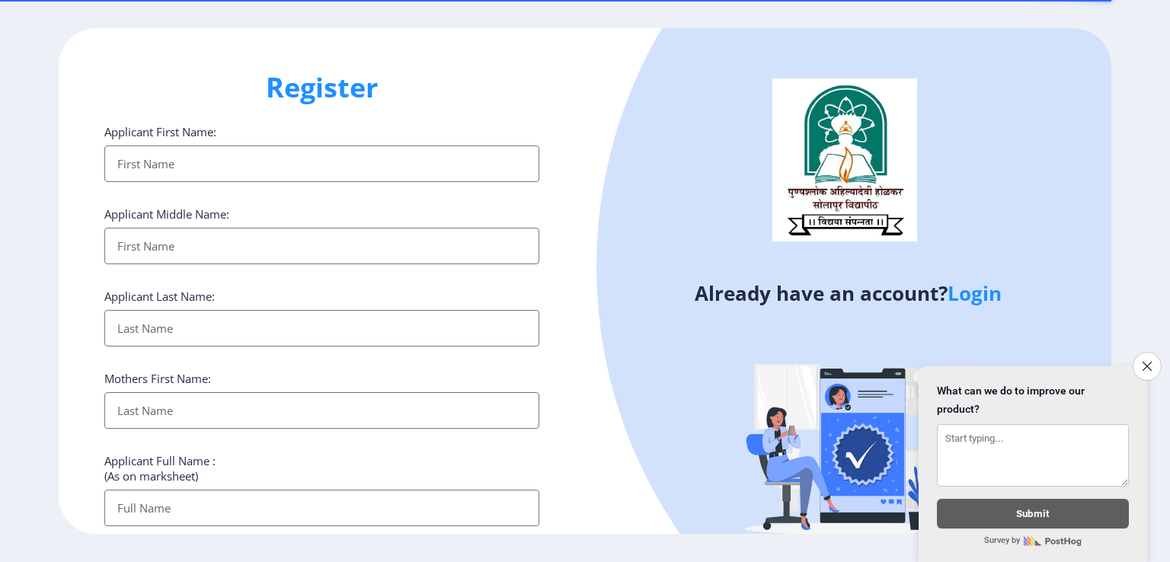
select select
click at [151, 171] on input "Applicant First Name:" at bounding box center [321, 164] width 435 height 37
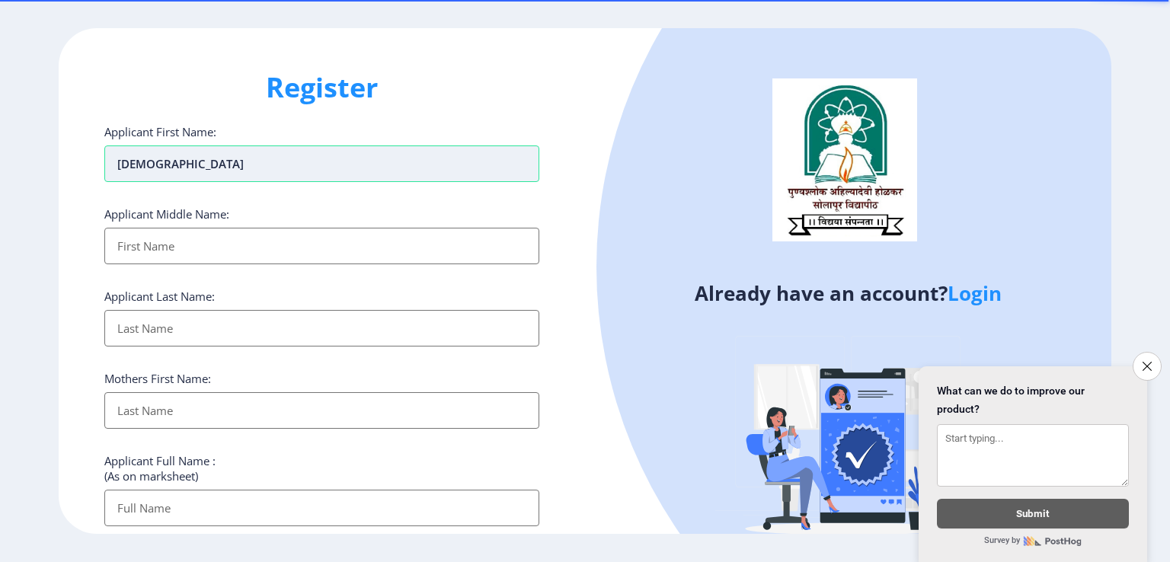
type input "[DEMOGRAPHIC_DATA]"
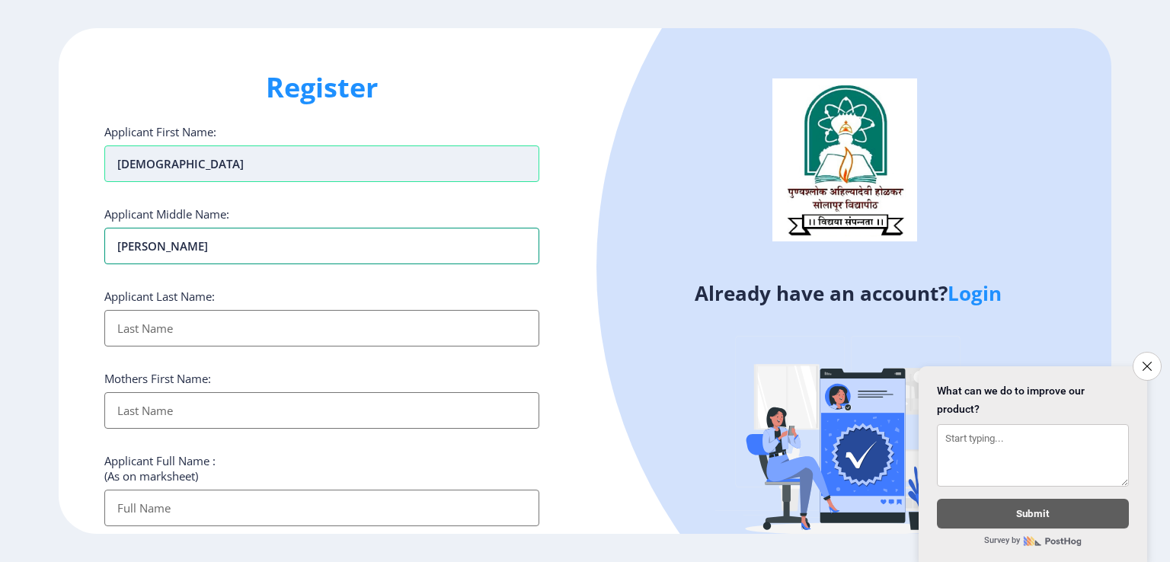
type input "[PERSON_NAME]"
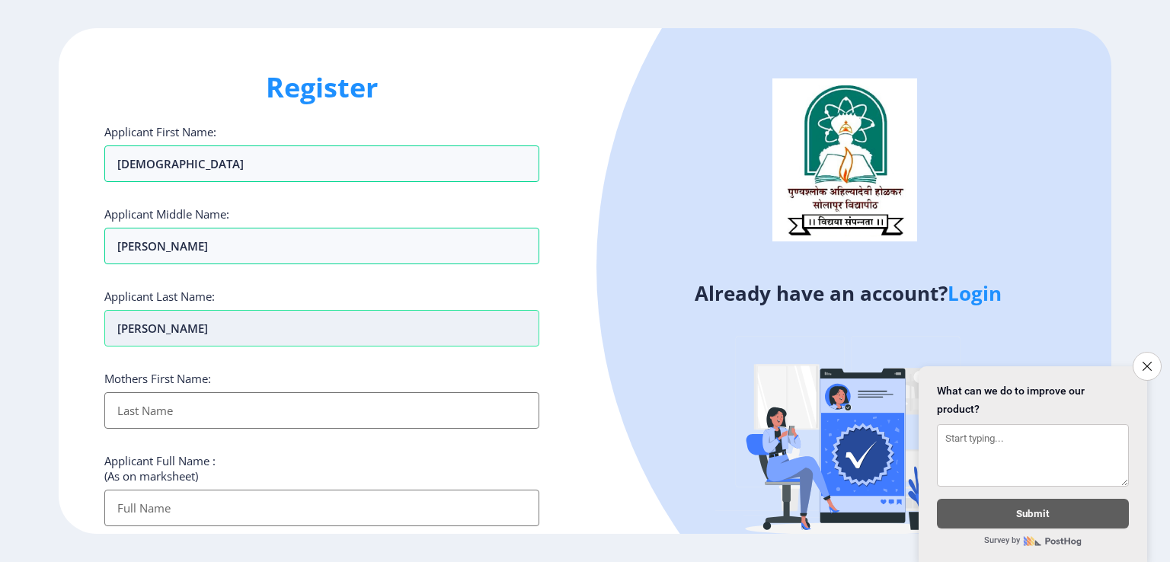
click at [204, 182] on input "[PERSON_NAME]" at bounding box center [321, 164] width 435 height 37
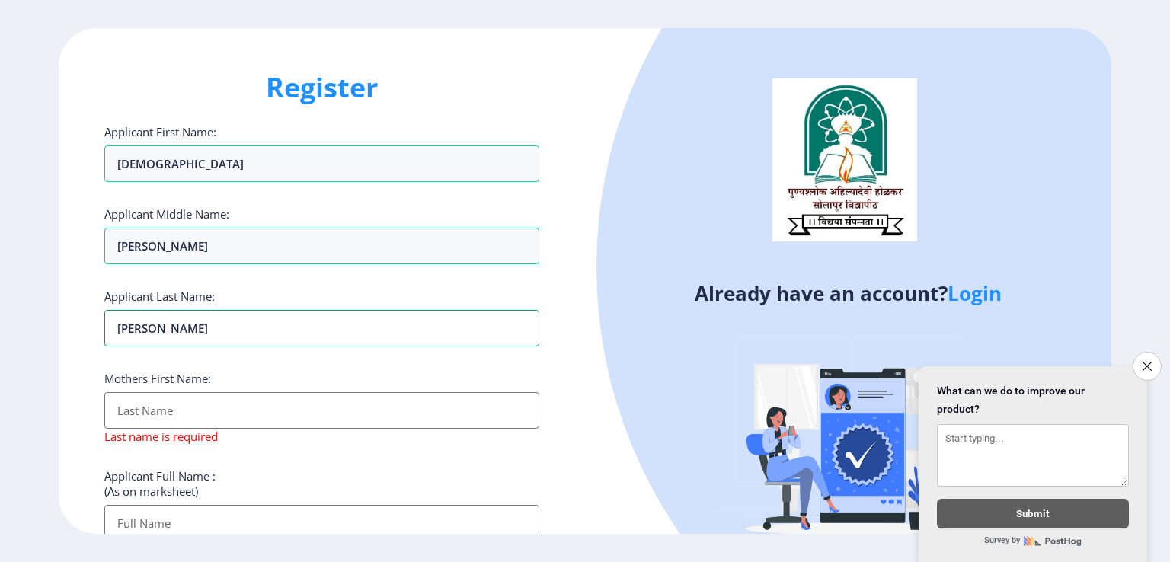
type input "[PERSON_NAME]"
click at [129, 414] on input "Applicant First Name:" at bounding box center [321, 410] width 435 height 37
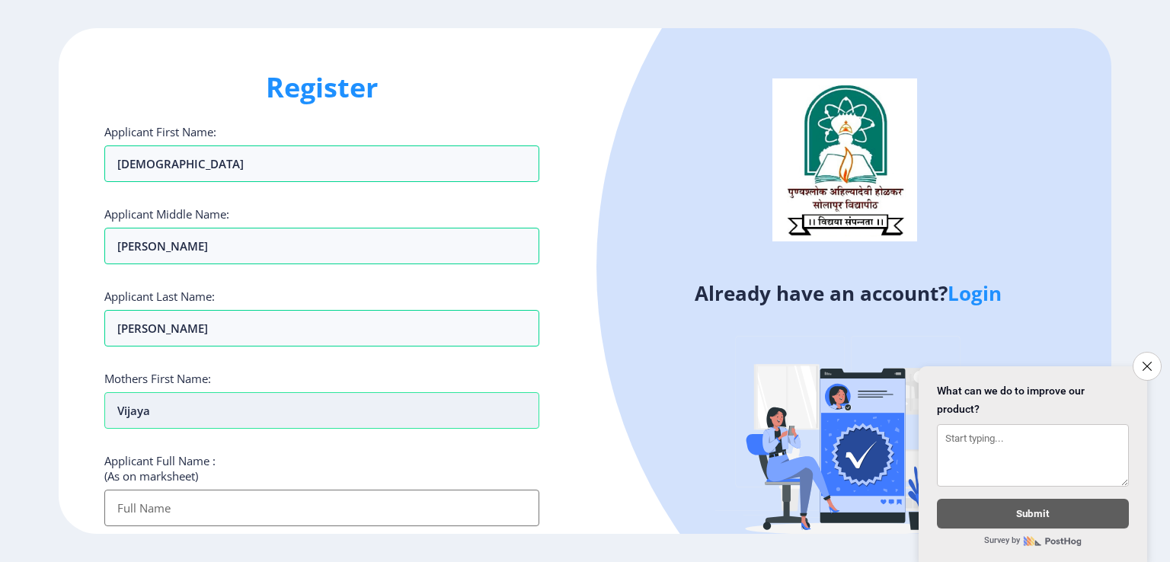
type input "Vijaya"
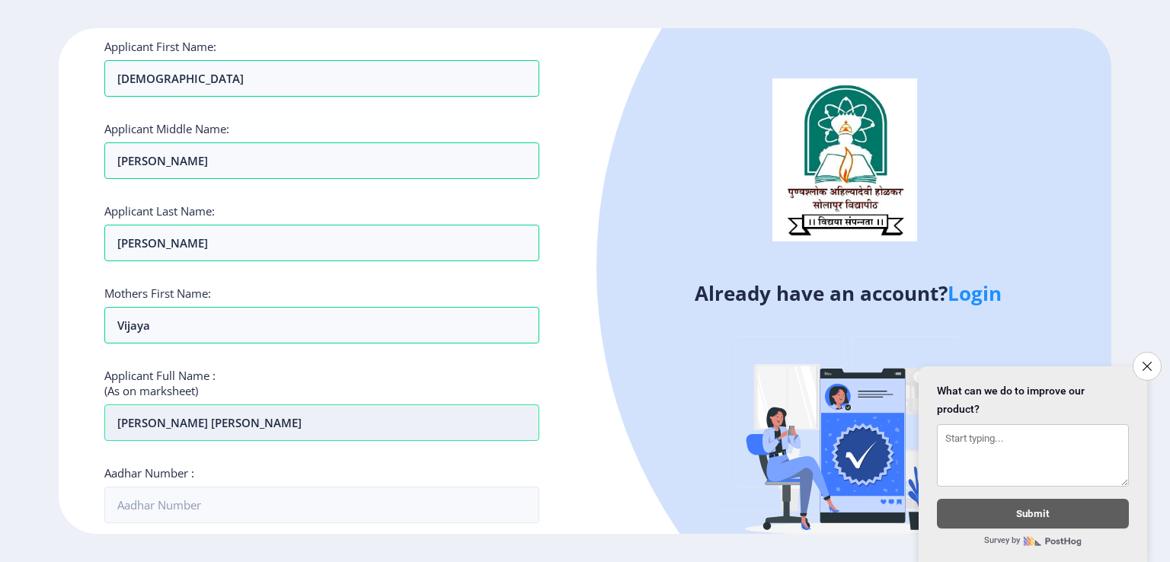
scroll to position [305, 0]
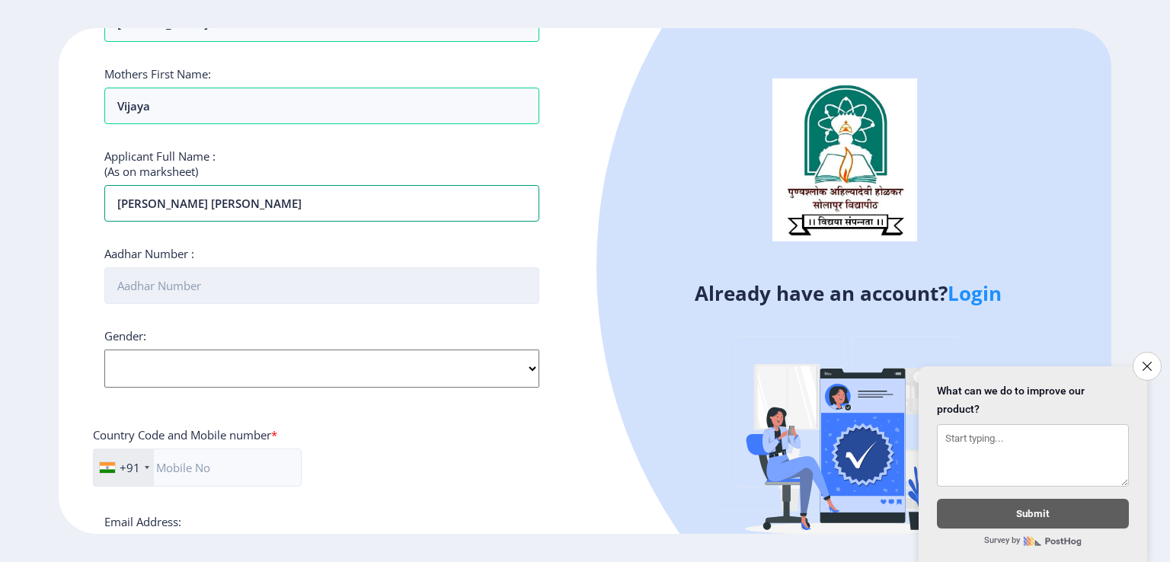
type input "[PERSON_NAME] [PERSON_NAME]"
click at [188, 279] on input "Aadhar Number :" at bounding box center [321, 285] width 435 height 37
type input "680815820883"
click at [200, 379] on select "Select Gender [DEMOGRAPHIC_DATA] [DEMOGRAPHIC_DATA] Other" at bounding box center [321, 369] width 435 height 38
select select "[DEMOGRAPHIC_DATA]"
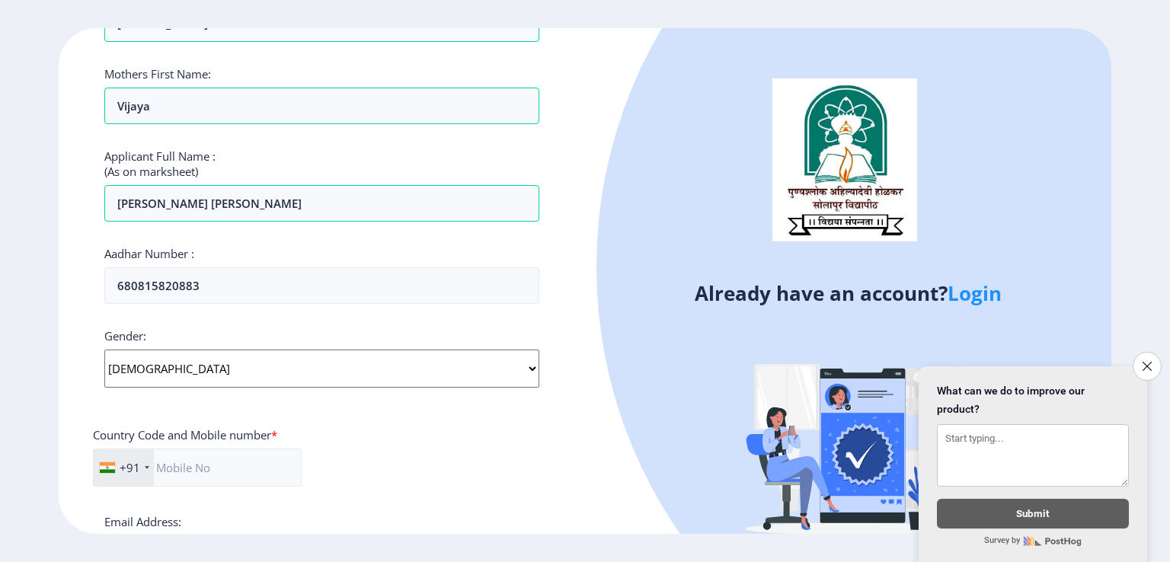
click at [104, 350] on select "Select Gender [DEMOGRAPHIC_DATA] [DEMOGRAPHIC_DATA] Other" at bounding box center [321, 369] width 435 height 38
click at [177, 469] on input "text" at bounding box center [197, 468] width 209 height 38
type input "9970933005"
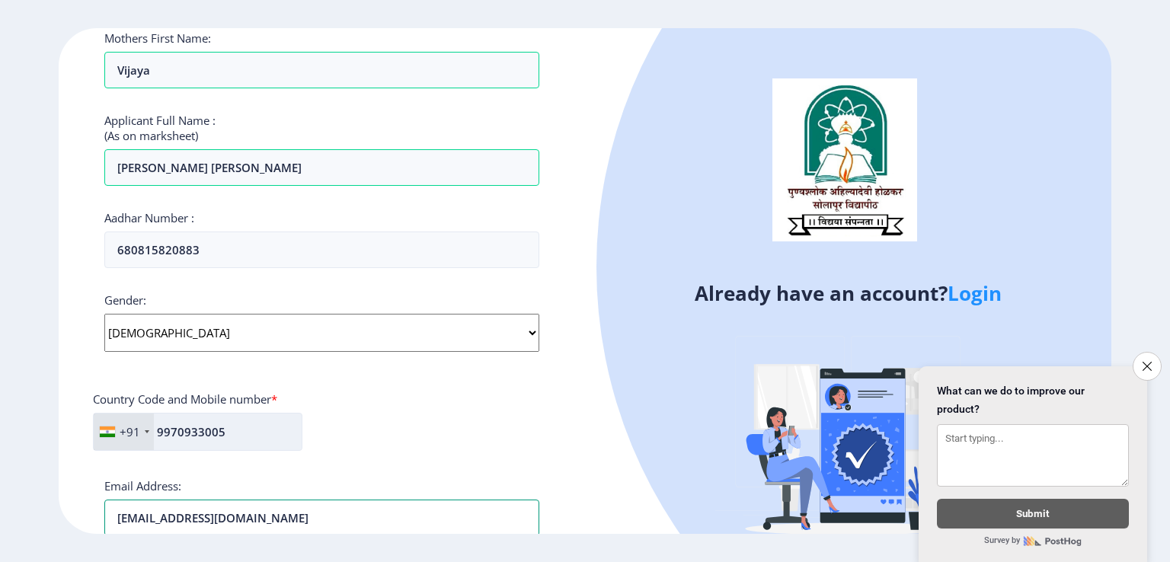
type input "[EMAIL_ADDRESS][DOMAIN_NAME]"
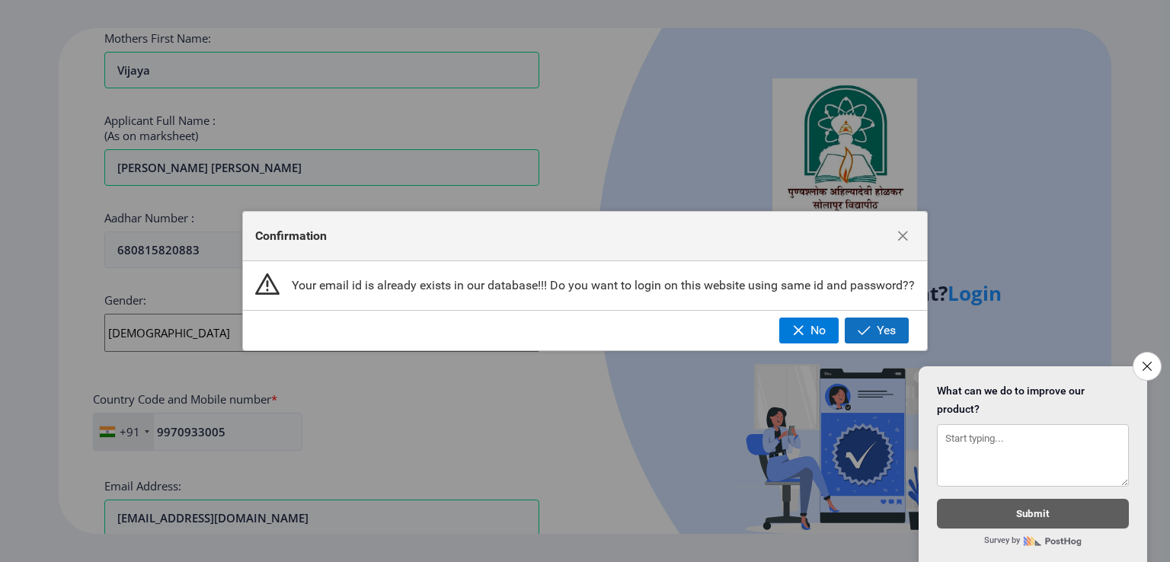
click at [867, 334] on span "button" at bounding box center [864, 331] width 13 height 12
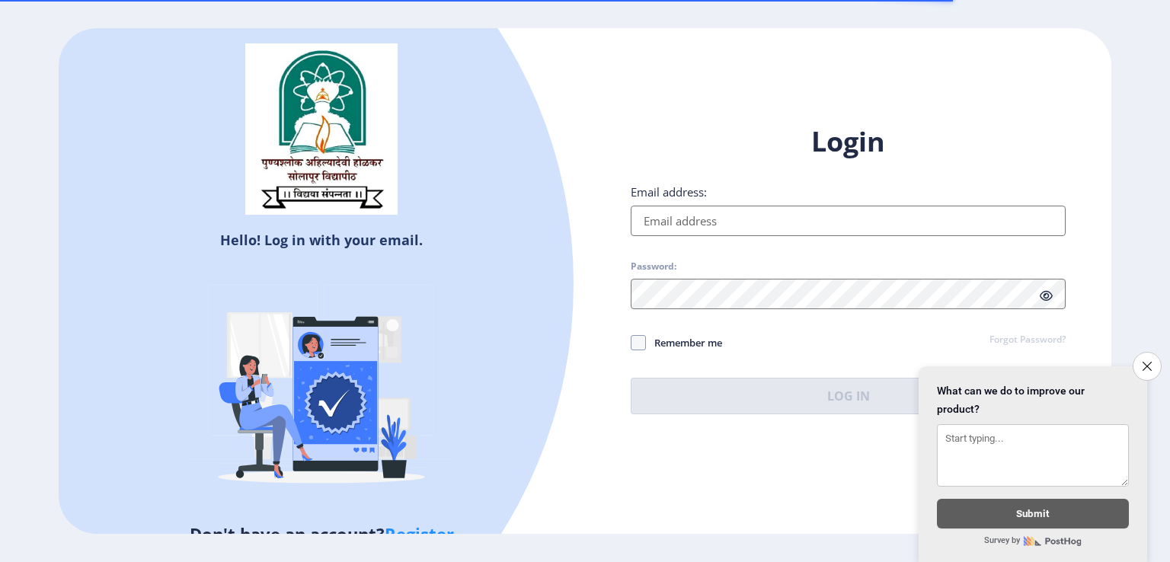
click at [747, 219] on input "Email address:" at bounding box center [848, 221] width 435 height 30
type input "[EMAIL_ADDRESS][DOMAIN_NAME]"
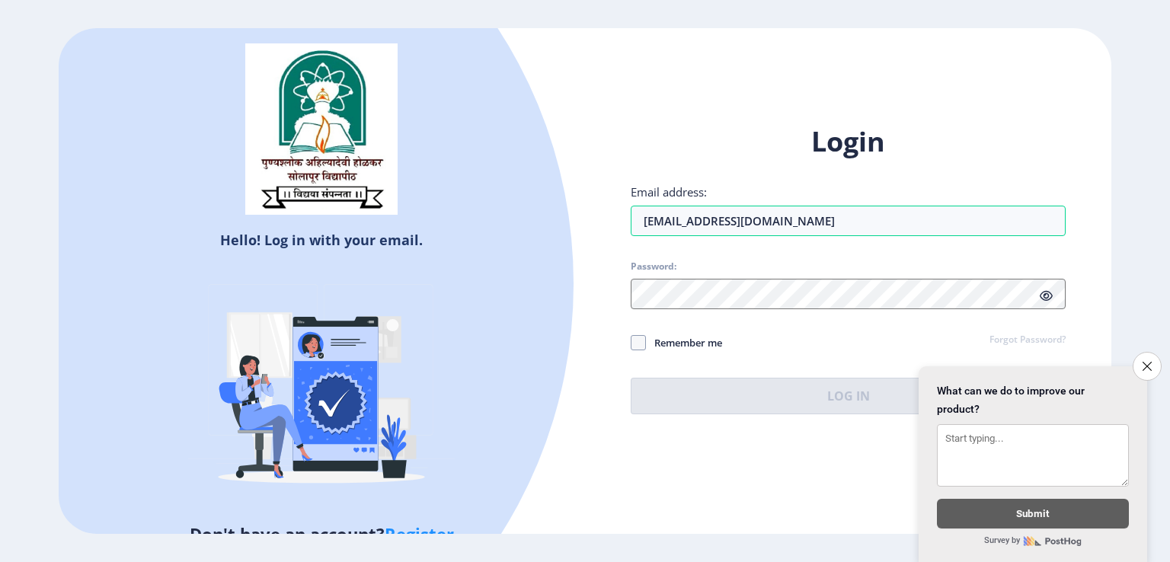
click at [768, 272] on span "Password:" at bounding box center [848, 270] width 435 height 18
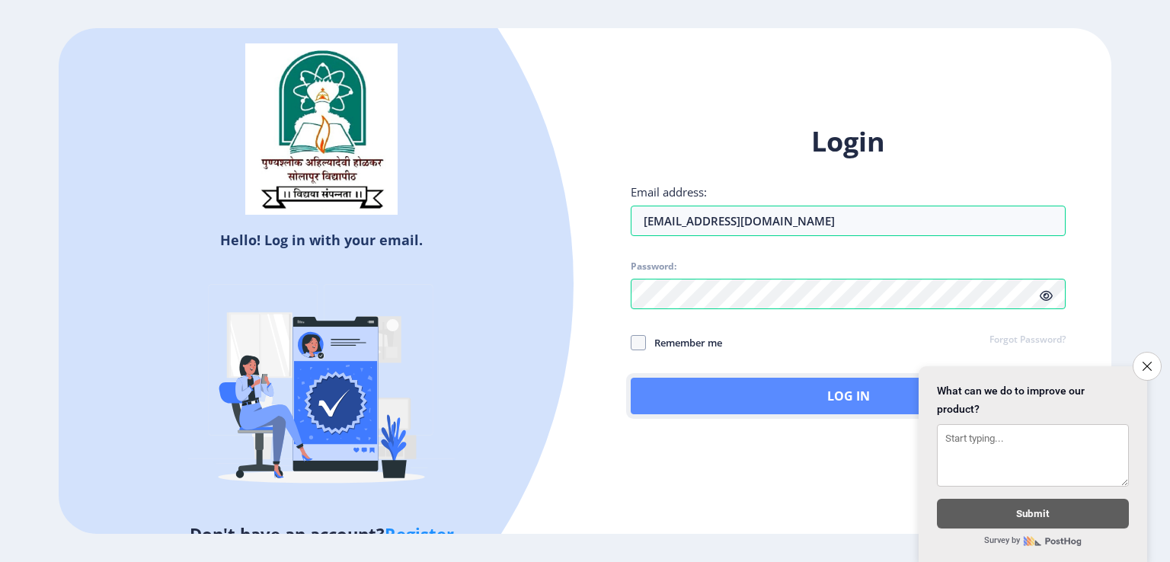
click at [884, 392] on button "Log In" at bounding box center [848, 396] width 435 height 37
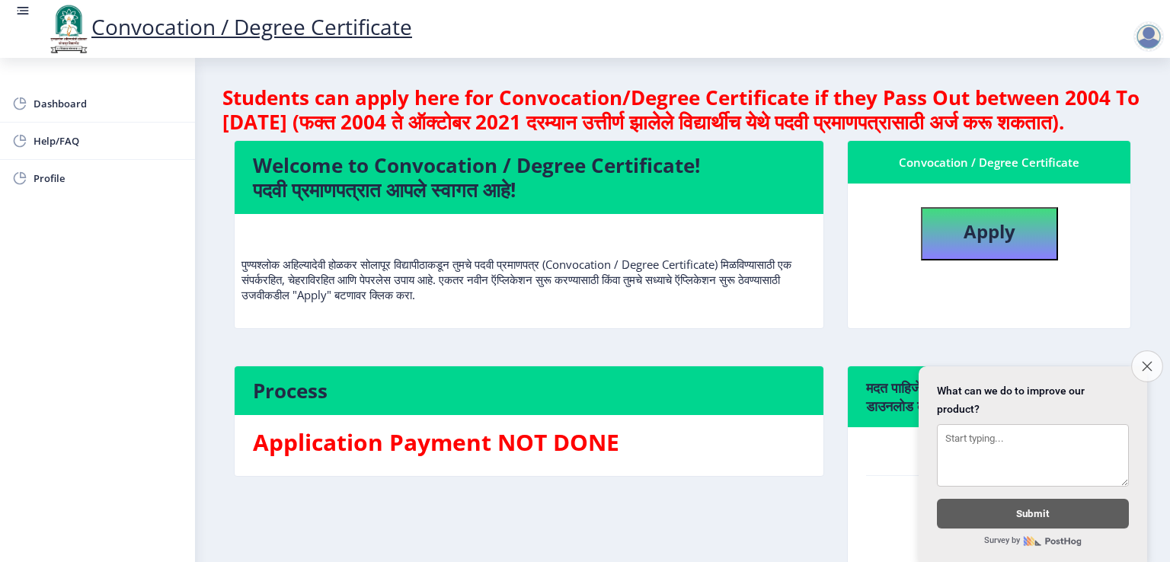
click at [1147, 361] on icon "Close survey" at bounding box center [1147, 366] width 10 height 10
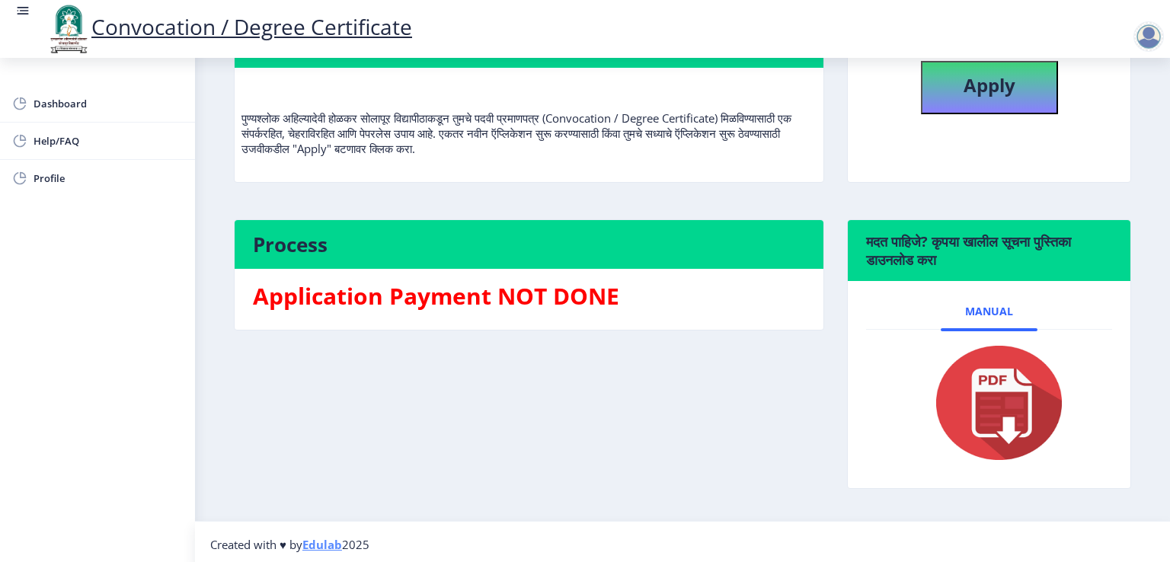
scroll to position [152, 0]
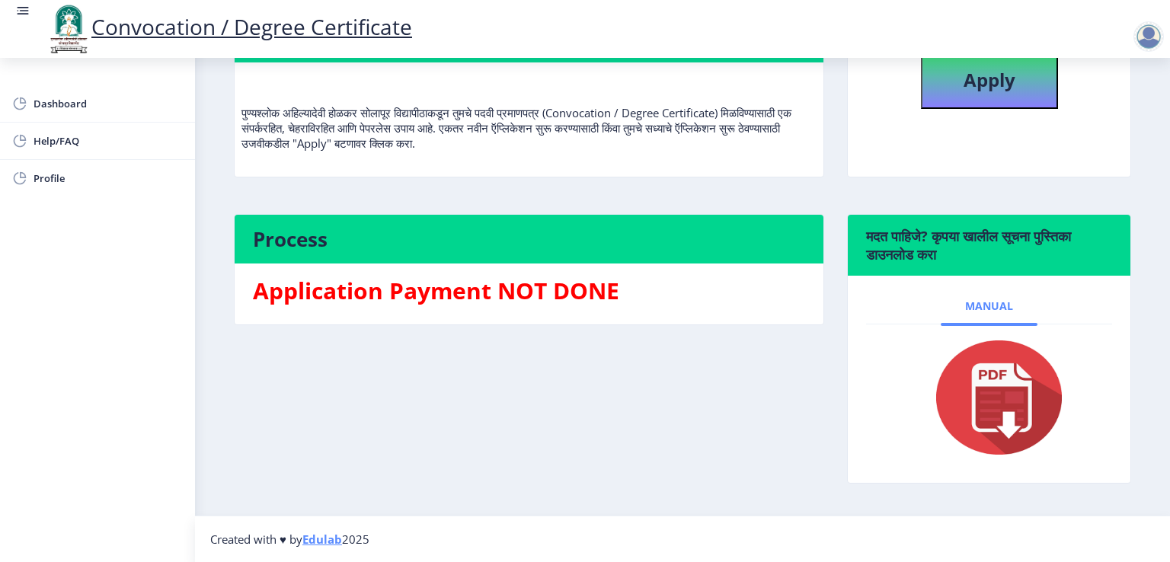
click at [990, 321] on link "Manual" at bounding box center [989, 306] width 97 height 37
click at [1007, 443] on img at bounding box center [989, 398] width 152 height 122
click at [1008, 425] on img at bounding box center [989, 398] width 152 height 122
click at [972, 92] on b "Apply" at bounding box center [990, 79] width 52 height 25
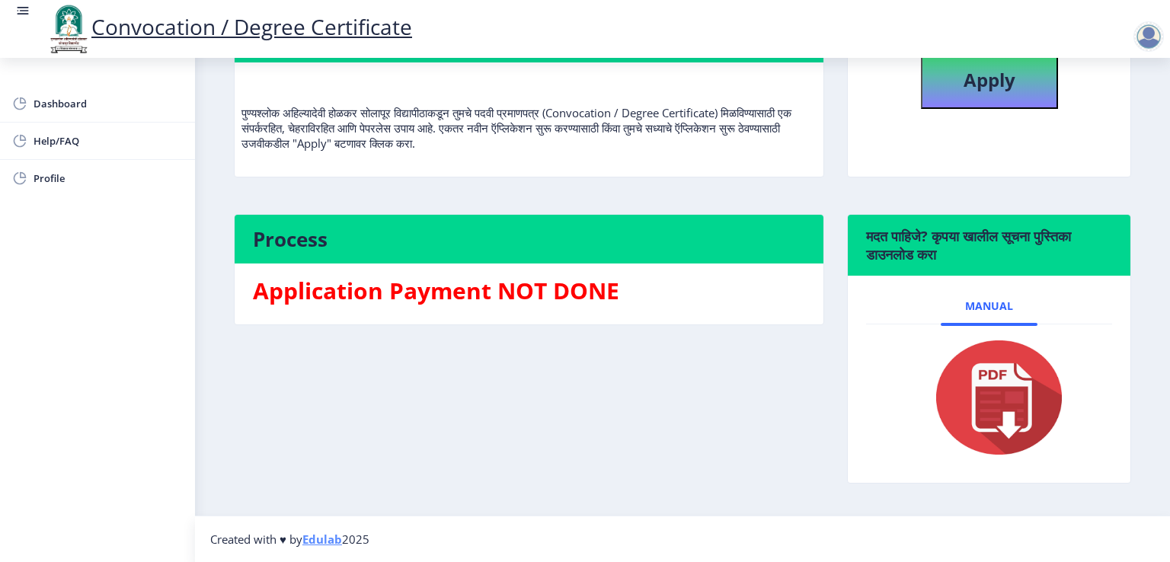
select select
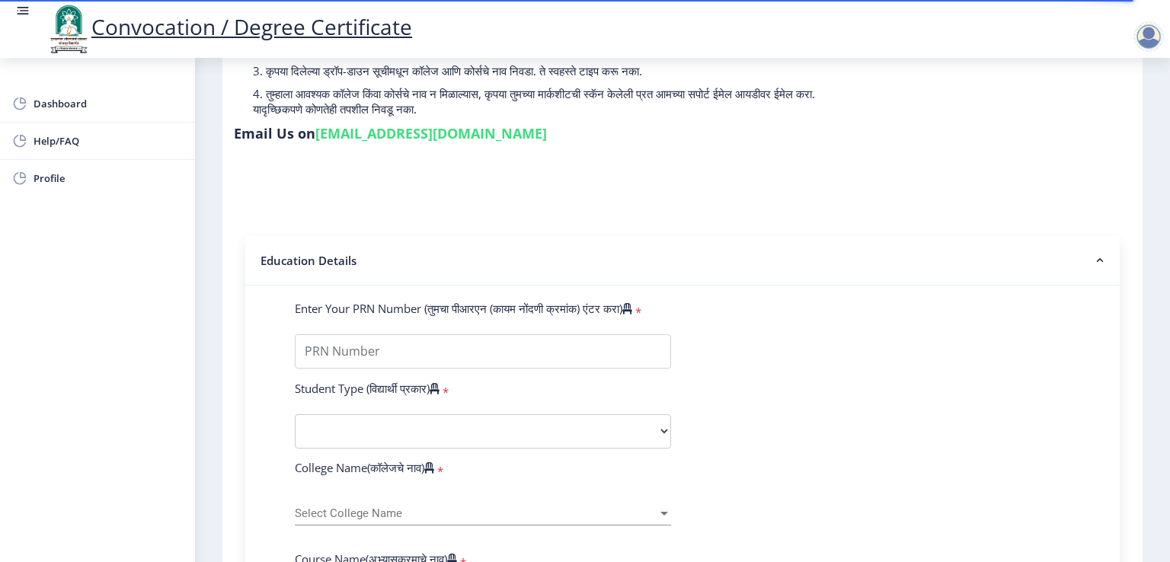
scroll to position [229, 0]
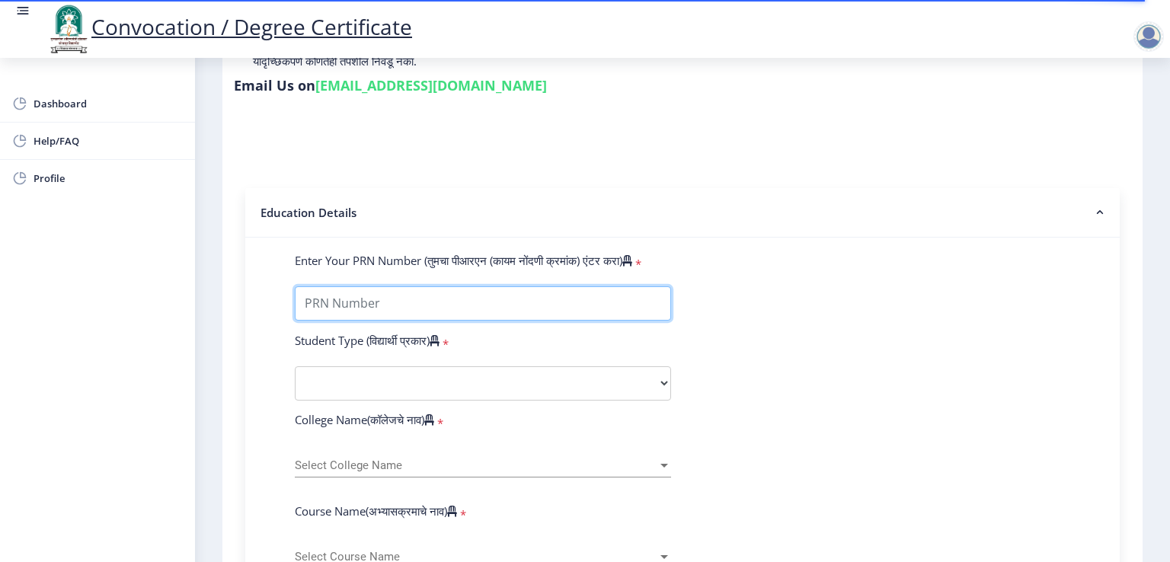
click at [504, 300] on input "Enter Your PRN Number (तुमचा पीआरएन (कायम नोंदणी क्रमांक) एंटर करा)" at bounding box center [483, 303] width 376 height 34
paste input "0535018841"
type input "0535018841"
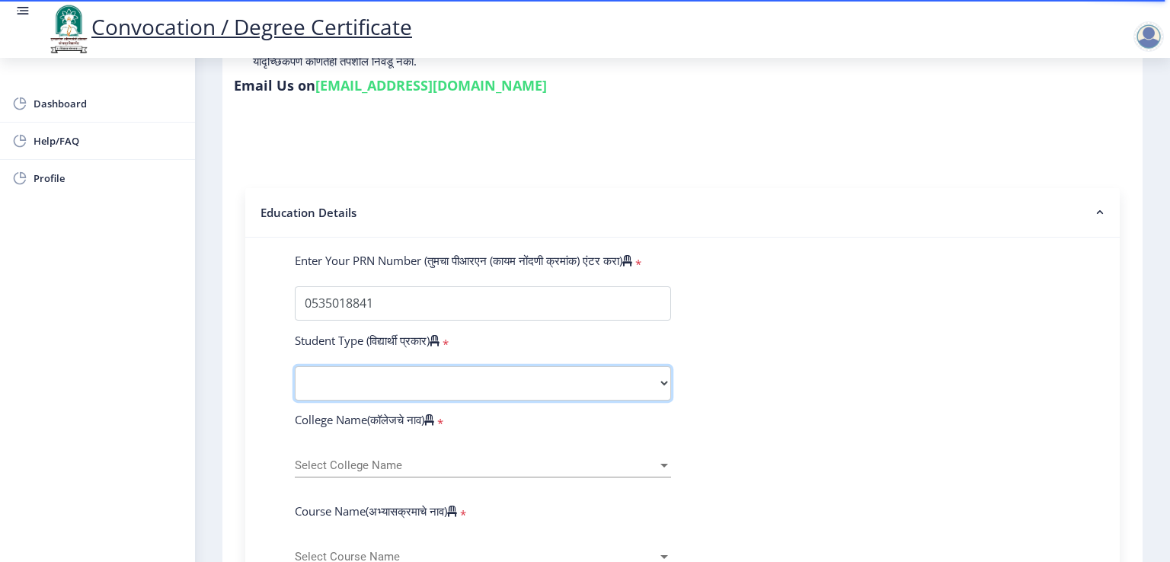
click at [442, 374] on select "Select Student Type Regular External" at bounding box center [483, 383] width 376 height 34
select select "Regular"
click at [295, 366] on select "Select Student Type Regular External" at bounding box center [483, 383] width 376 height 34
click at [381, 459] on span "Select College Name" at bounding box center [476, 465] width 363 height 13
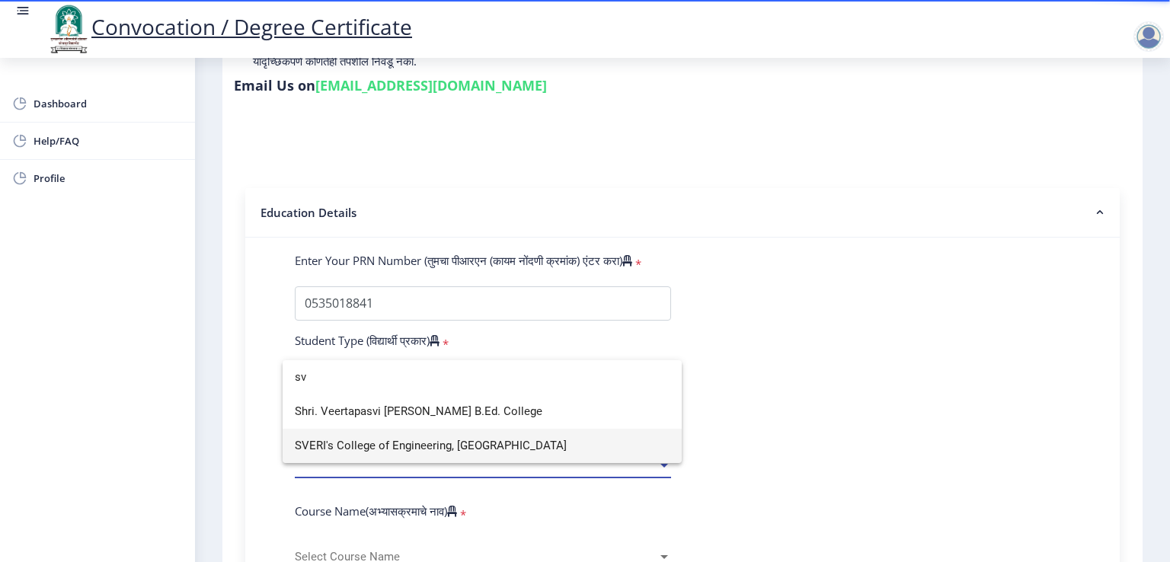
type input "sv"
click at [468, 446] on span "SVERI's College of Engineering, [GEOGRAPHIC_DATA]" at bounding box center [482, 446] width 375 height 34
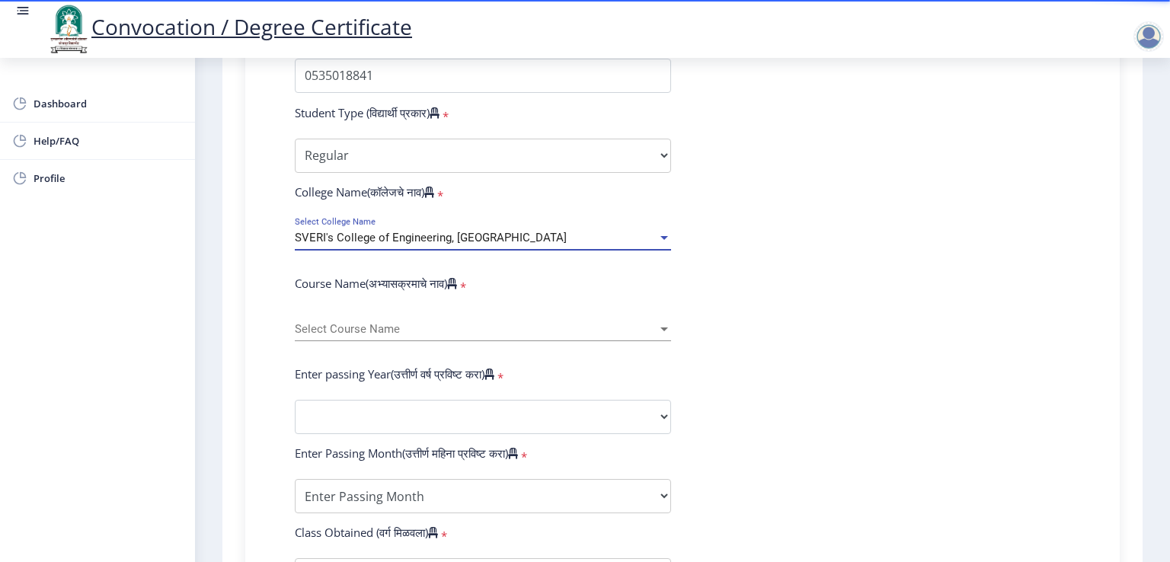
scroll to position [457, 0]
click at [338, 322] on span "Select Course Name" at bounding box center [476, 328] width 363 height 13
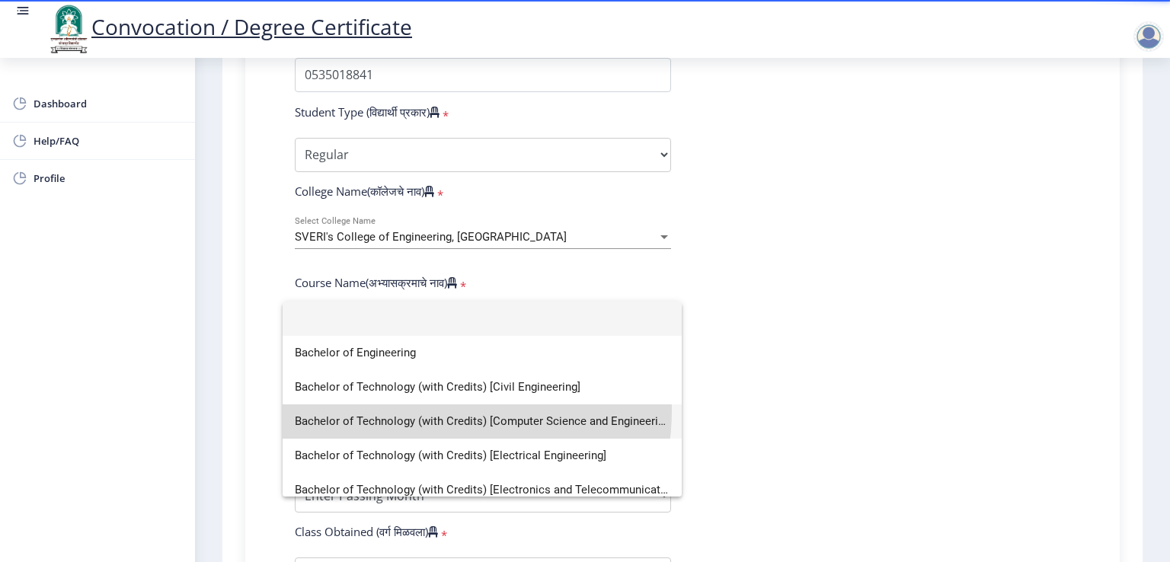
click at [451, 411] on span "Bachelor of Technology (with Credits) [Computer Science and Engineering]" at bounding box center [482, 422] width 375 height 34
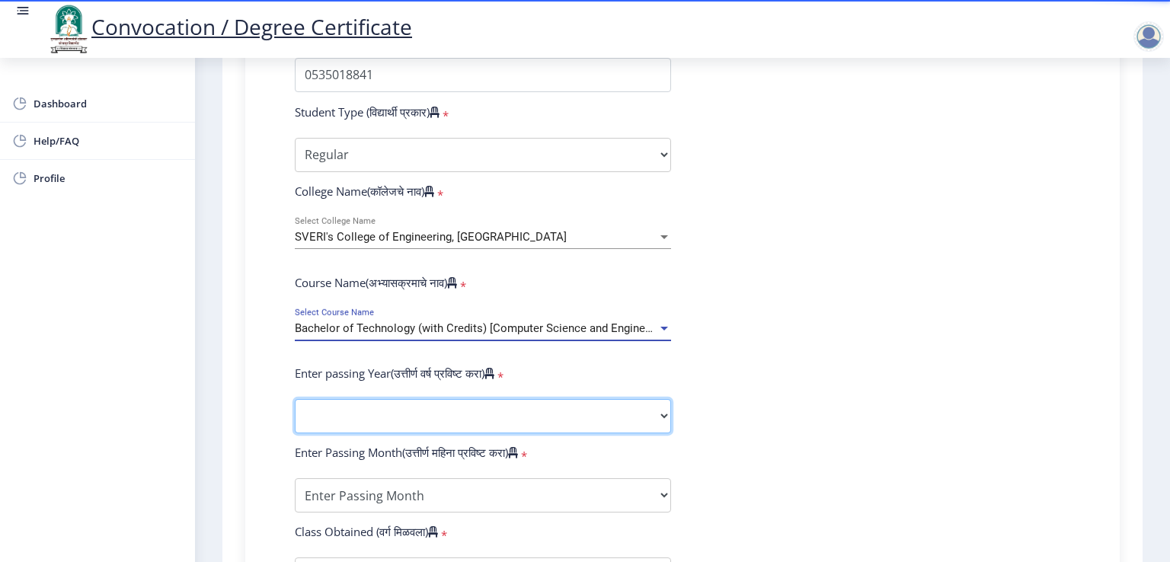
click at [470, 411] on select "2025 2024 2023 2022 2021 2020 2019 2018 2017 2016 2015 2014 2013 2012 2011 2010…" at bounding box center [483, 416] width 376 height 34
select select "2013"
click at [295, 399] on select "2025 2024 2023 2022 2021 2020 2019 2018 2017 2016 2015 2014 2013 2012 2011 2010…" at bounding box center [483, 416] width 376 height 34
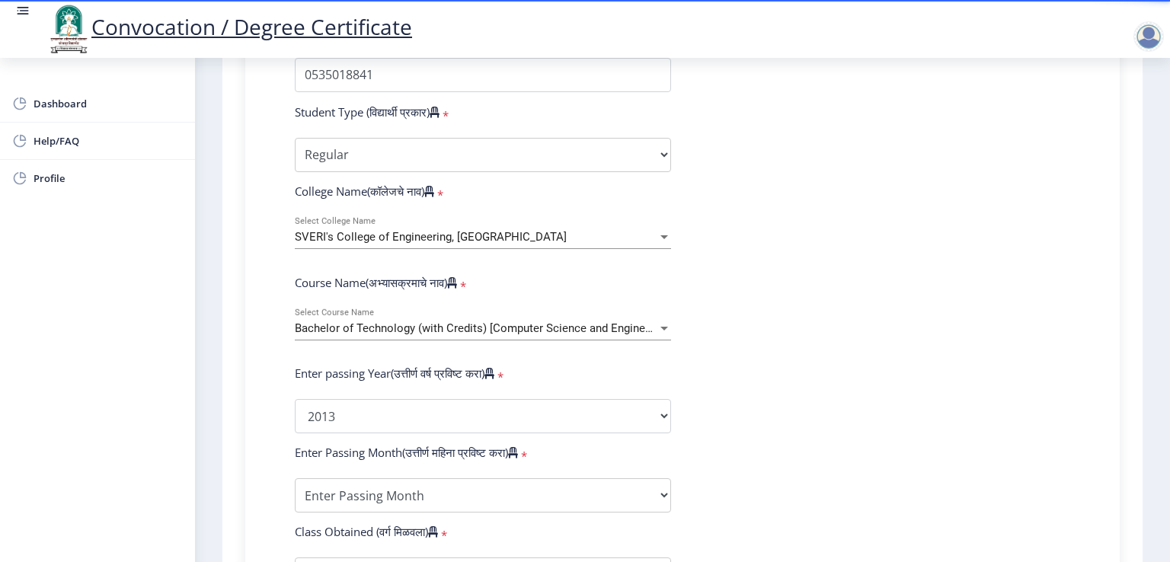
click at [720, 401] on form "Enter Your PRN Number (तुमचा पीआरएन (कायम नोंदणी क्रमांक) एंटर करा) * Student T…" at bounding box center [682, 428] width 798 height 808
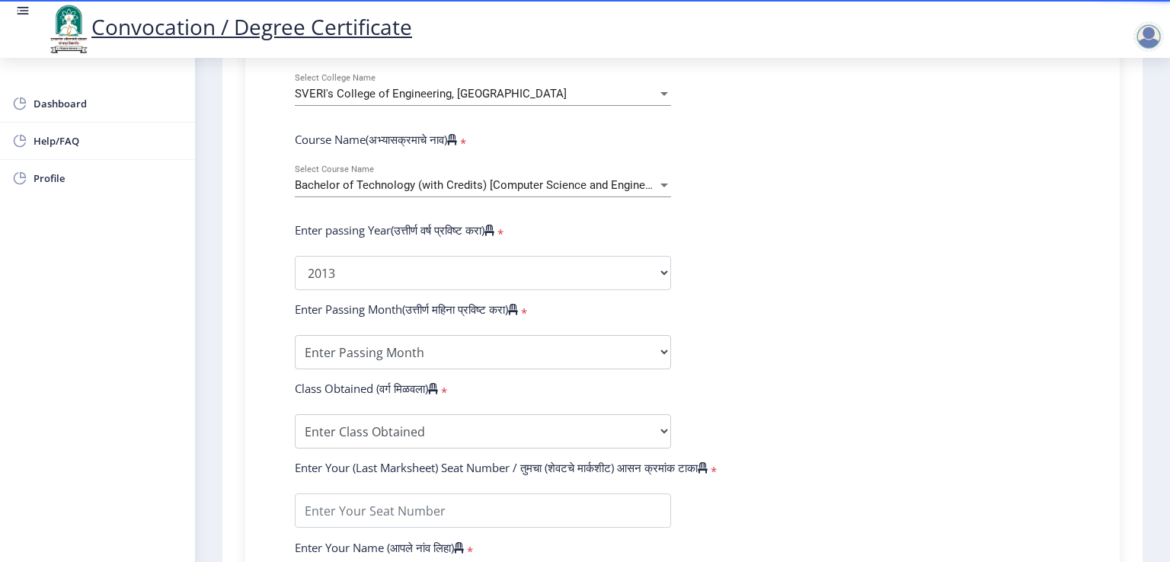
scroll to position [610, 0]
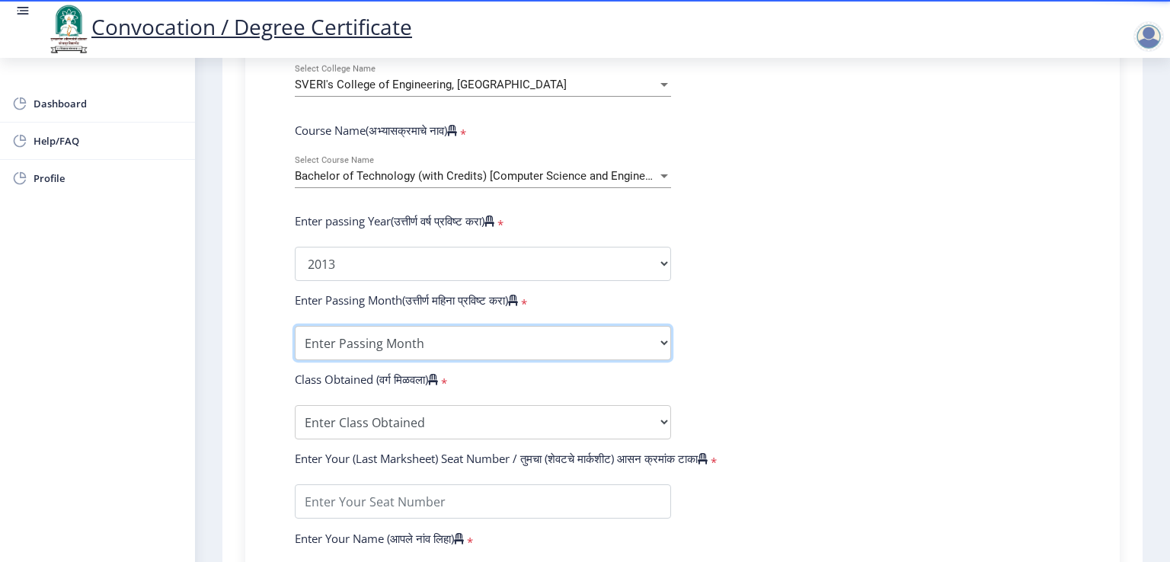
click at [348, 335] on select "Enter Passing Month March April May October November December" at bounding box center [483, 343] width 376 height 34
select select "March"
click at [295, 326] on select "Enter Passing Month March April May October November December" at bounding box center [483, 343] width 376 height 34
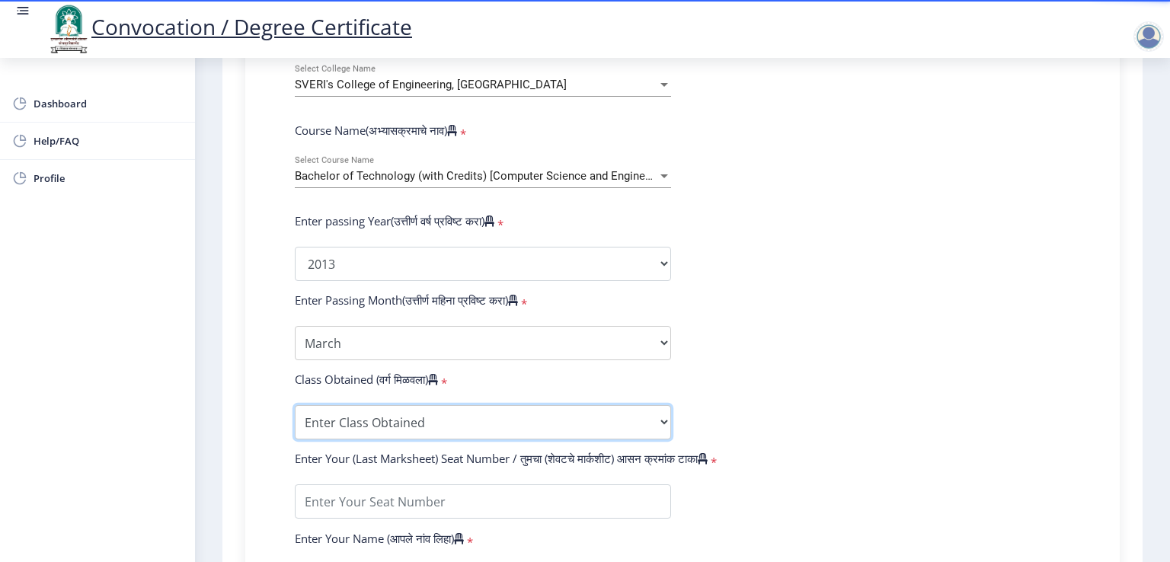
click at [514, 405] on select "Enter Class Obtained FIRST CLASS WITH DISTINCTION FIRST CLASS HIGHER SECOND CLA…" at bounding box center [483, 422] width 376 height 34
select select "FIRST CLASS WITH DISTINCTION"
click at [295, 405] on select "Enter Class Obtained FIRST CLASS WITH DISTINCTION FIRST CLASS HIGHER SECOND CLA…" at bounding box center [483, 422] width 376 height 34
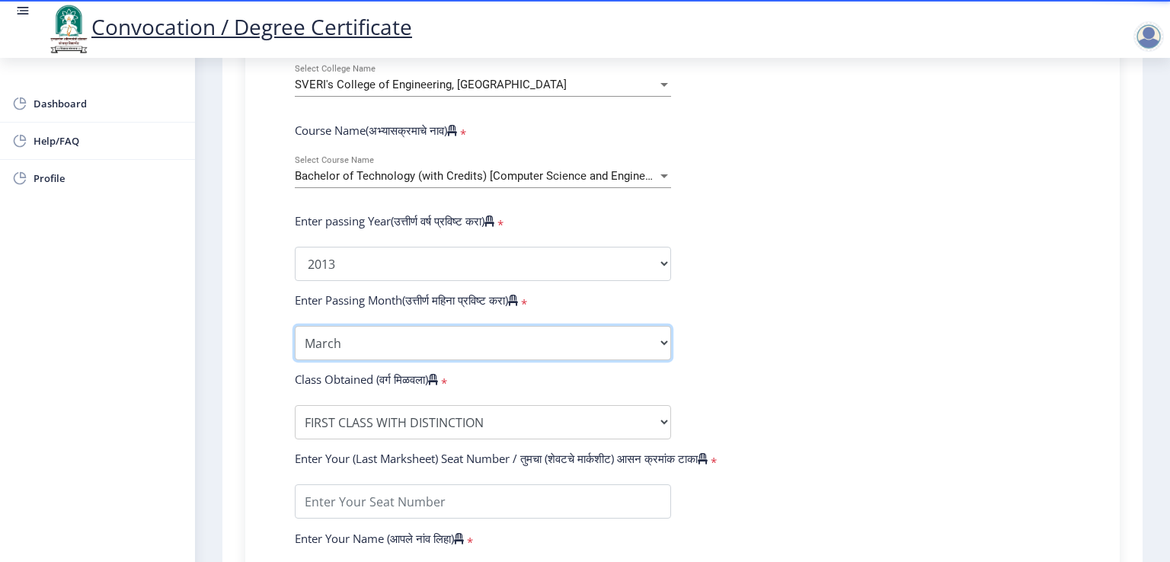
click at [668, 339] on select "Enter Passing Month March April May October November December" at bounding box center [483, 343] width 376 height 34
click at [702, 335] on form "Enter Your PRN Number (तुमचा पीआरएन (कायम नोंदणी क्रमांक) एंटर करा) * Student T…" at bounding box center [682, 276] width 798 height 808
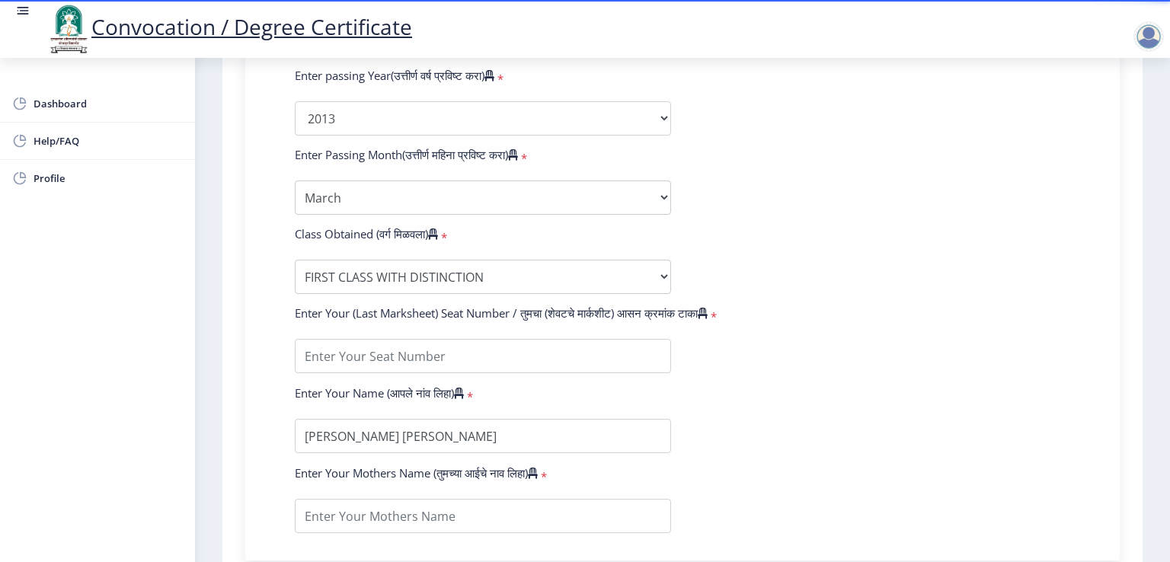
scroll to position [762, 0]
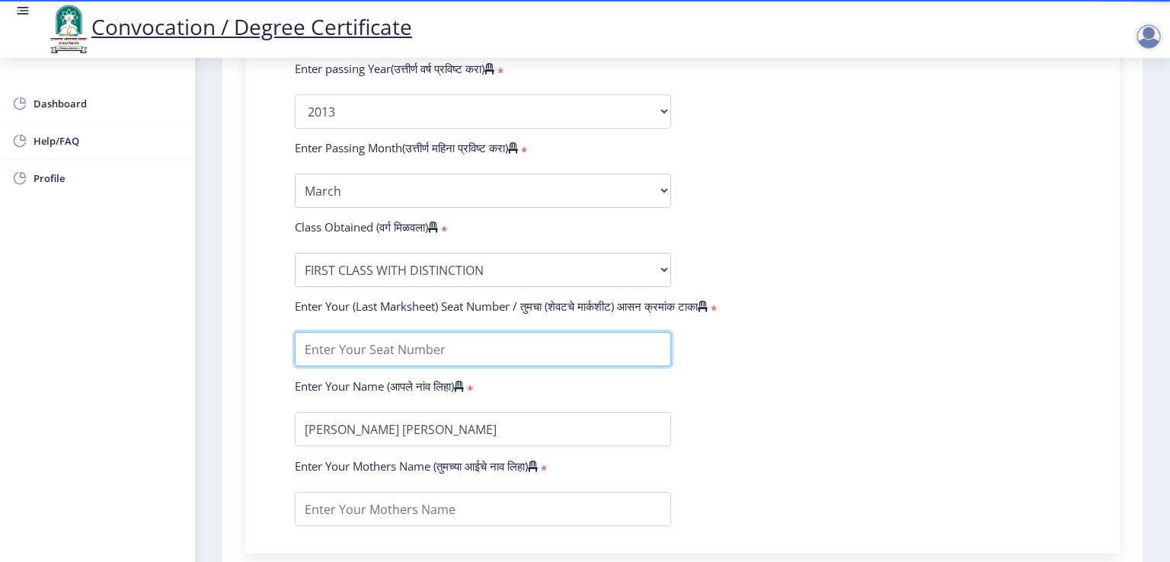
click at [437, 337] on input "textarea" at bounding box center [483, 349] width 376 height 34
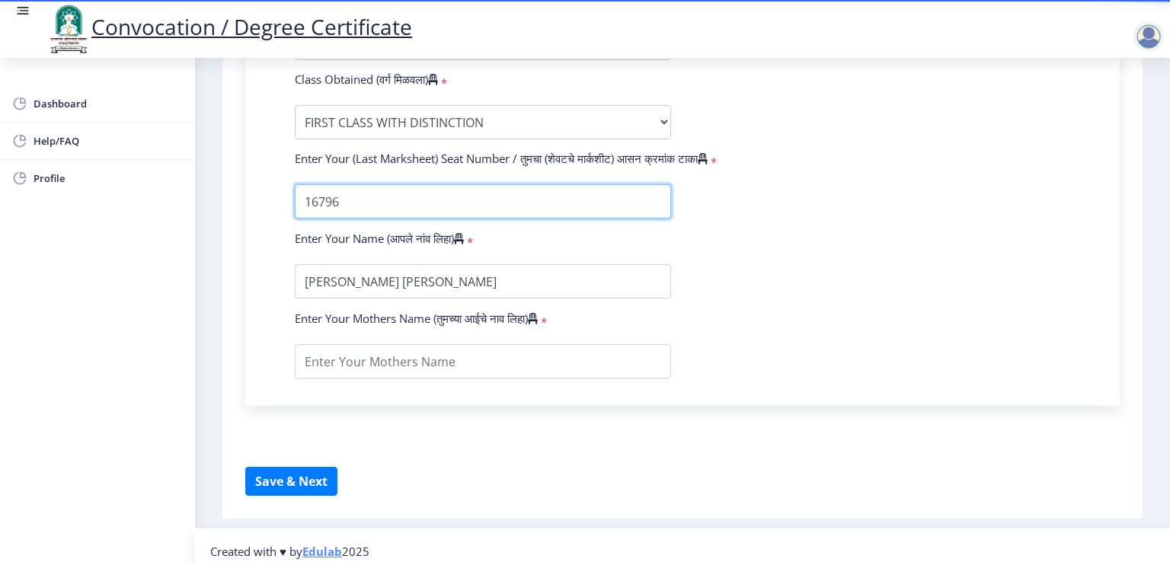
scroll to position [912, 0]
type input "16796"
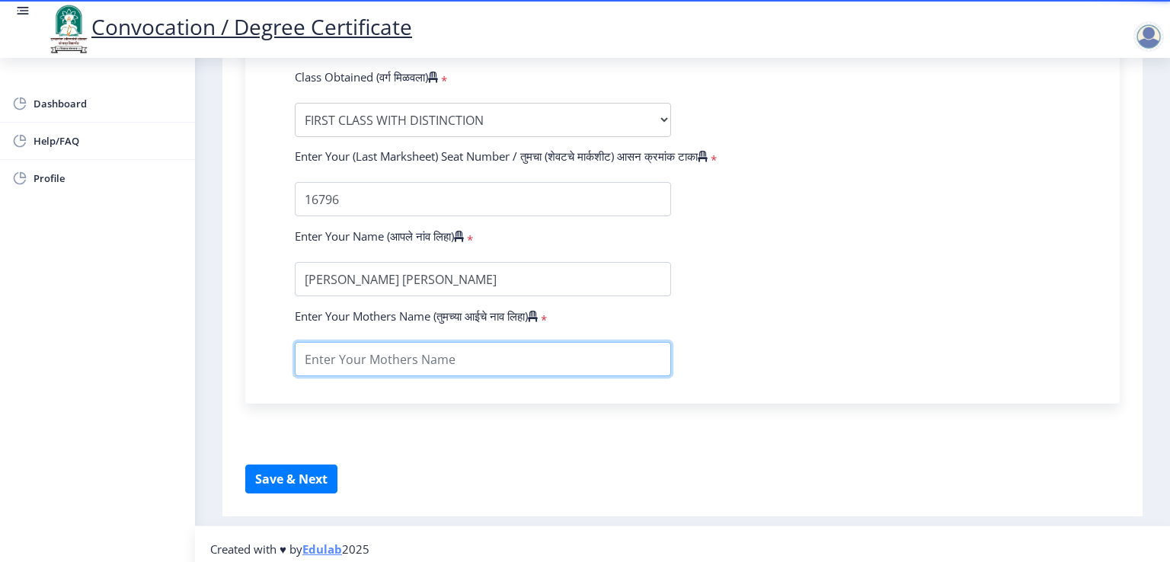
click at [371, 347] on input "textarea" at bounding box center [483, 359] width 376 height 34
type input "Vijaya"
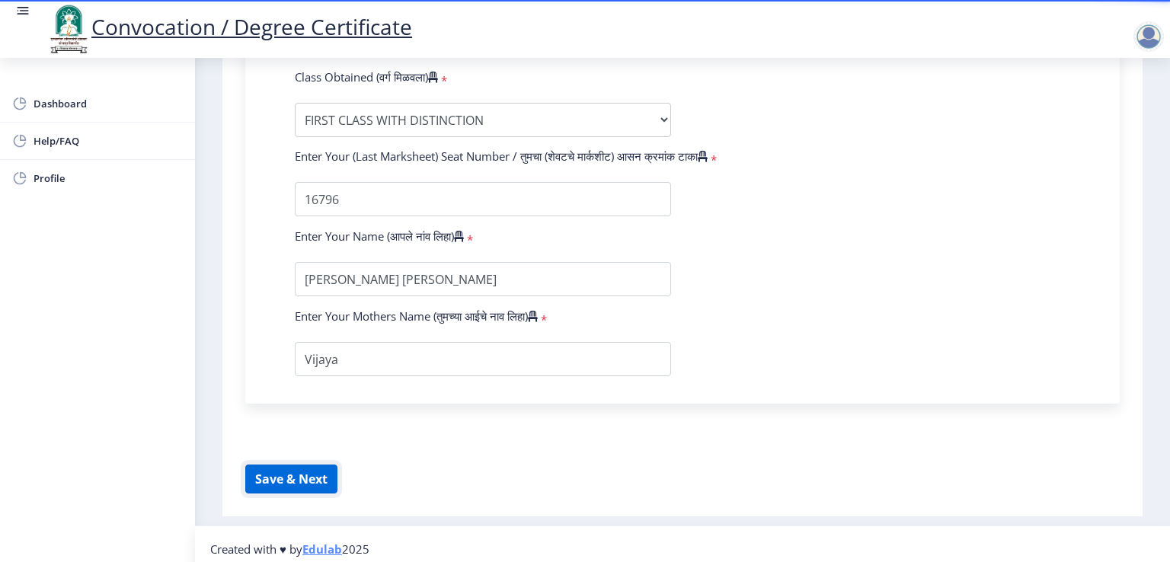
click at [305, 470] on button "Save & Next" at bounding box center [291, 479] width 92 height 29
select select
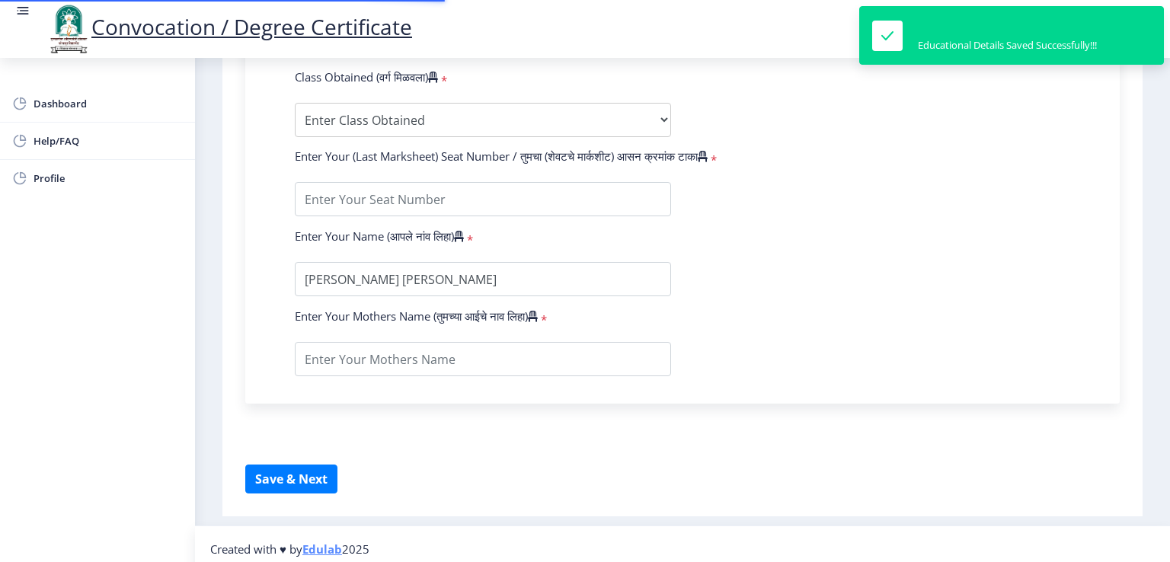
type input "0535018841"
select select "Regular"
select select "2013"
select select "March"
select select "FIRST CLASS WITH DISTINCTION"
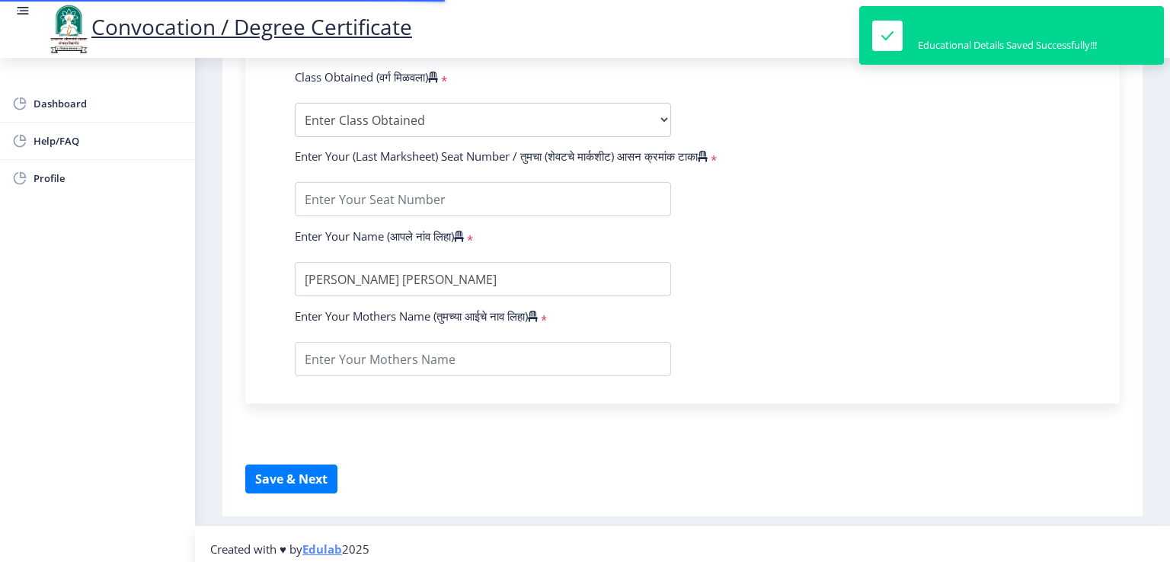
type input "16796"
type input "Vijaya"
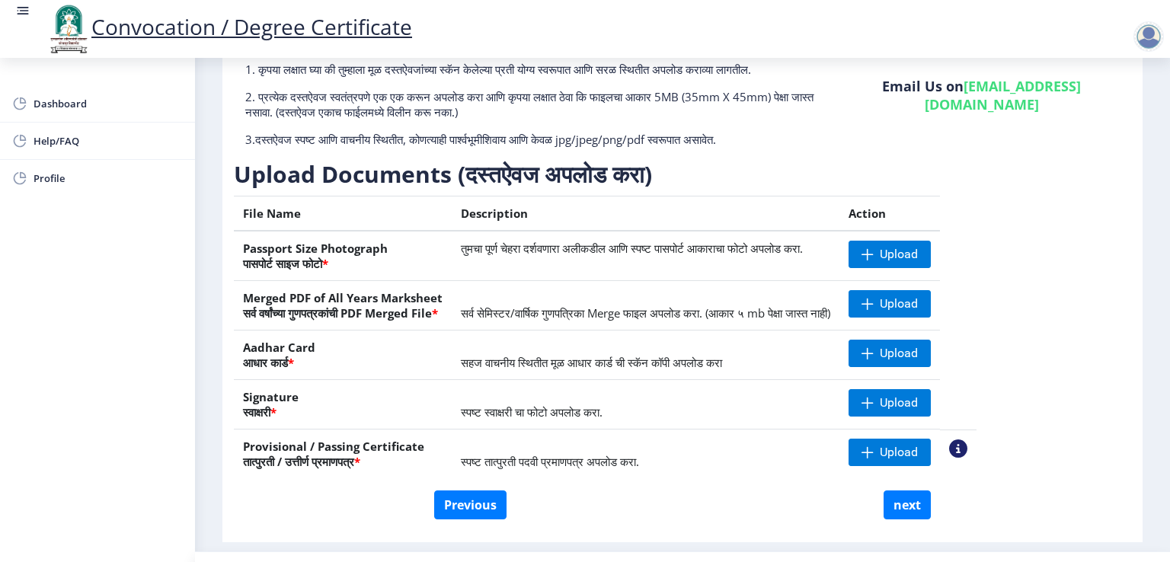
scroll to position [152, 0]
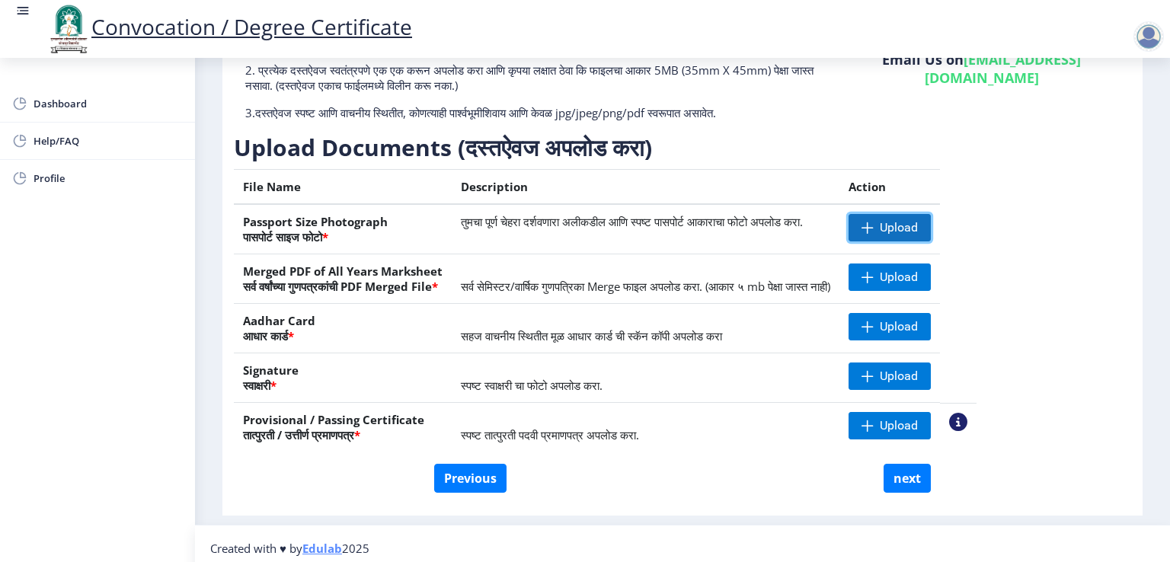
click at [918, 231] on span "Upload" at bounding box center [899, 227] width 38 height 15
click at [874, 273] on span at bounding box center [868, 277] width 12 height 12
click at [918, 275] on span "Upload" at bounding box center [899, 277] width 38 height 15
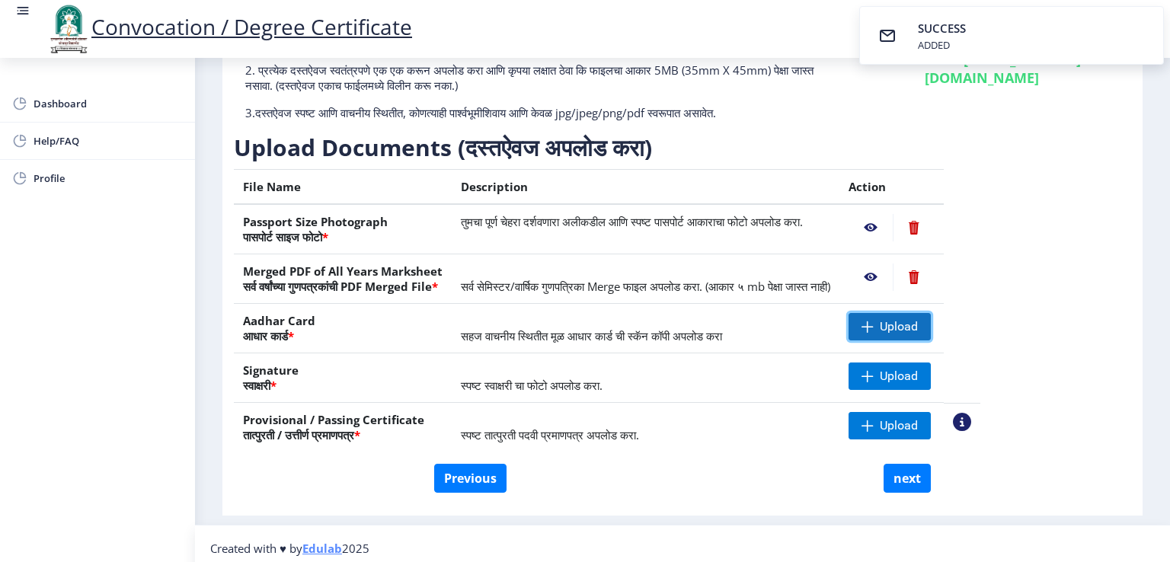
click at [929, 336] on span "Upload" at bounding box center [890, 326] width 82 height 27
click at [929, 375] on span "Upload" at bounding box center [890, 376] width 82 height 27
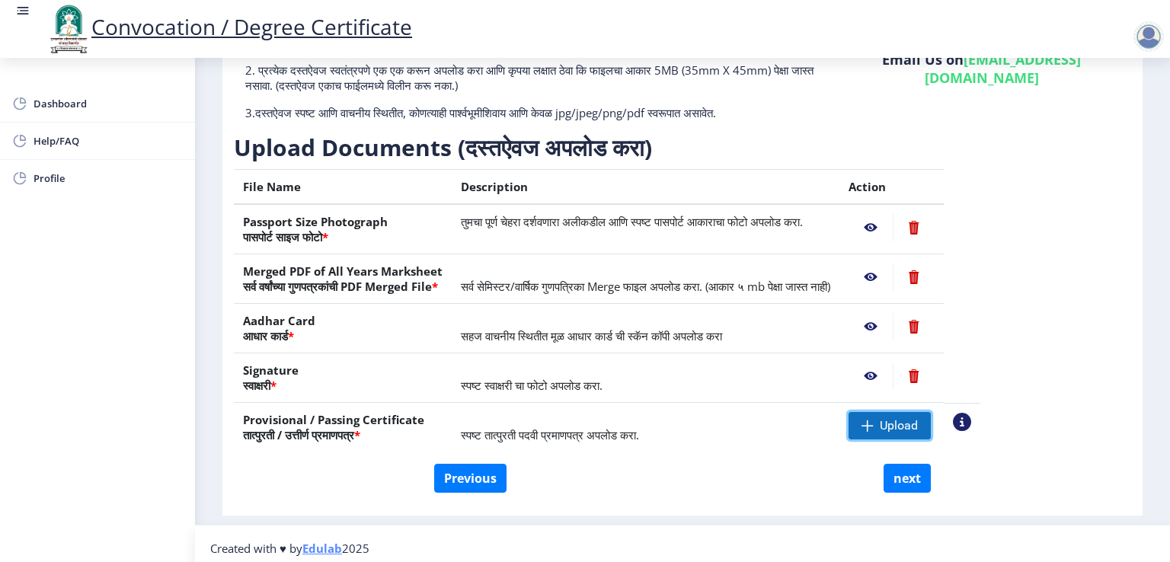
click at [918, 429] on span "Upload" at bounding box center [899, 425] width 38 height 15
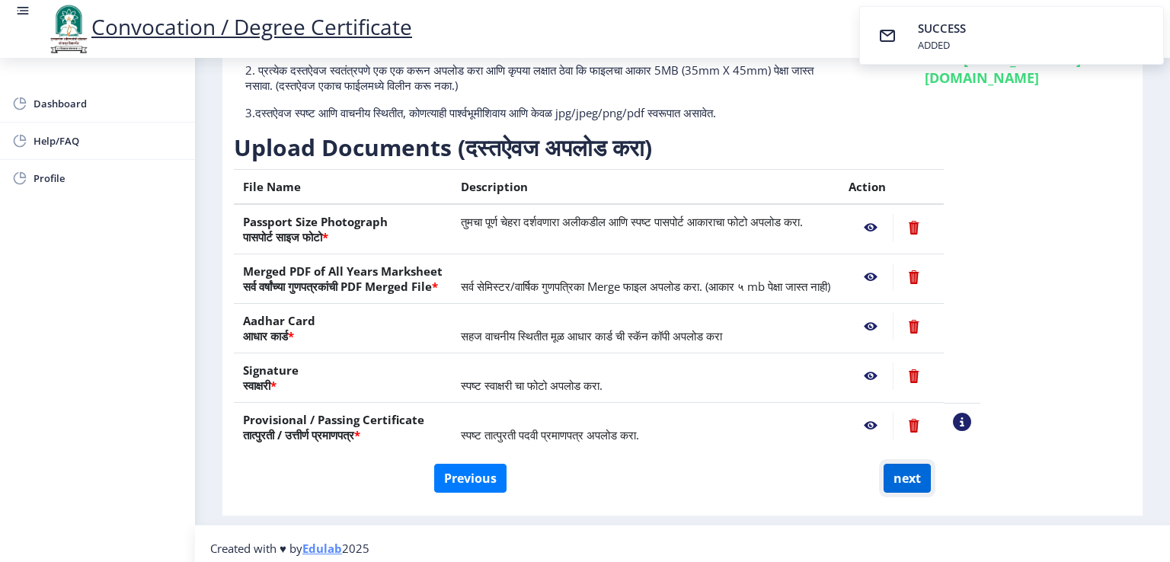
click at [912, 478] on button "next" at bounding box center [907, 478] width 47 height 29
select select
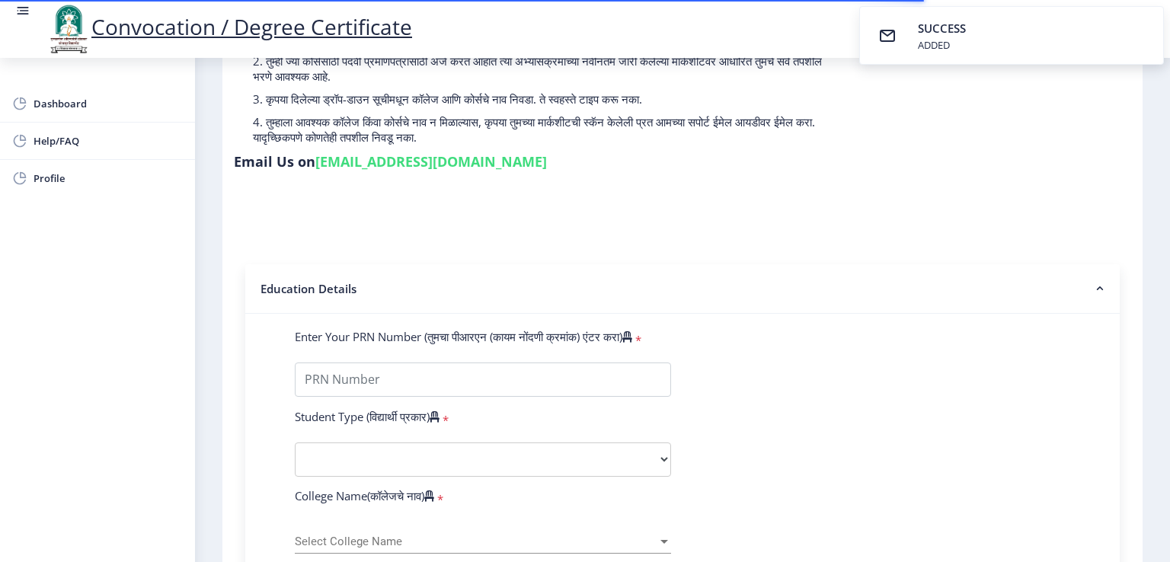
type input "[PERSON_NAME] [PERSON_NAME]"
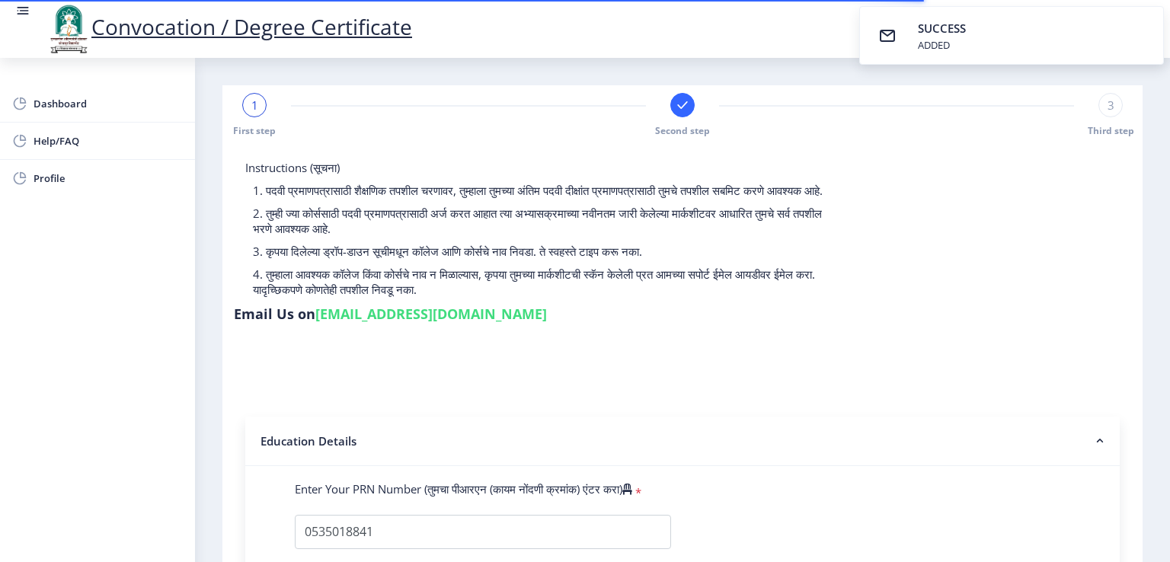
select select
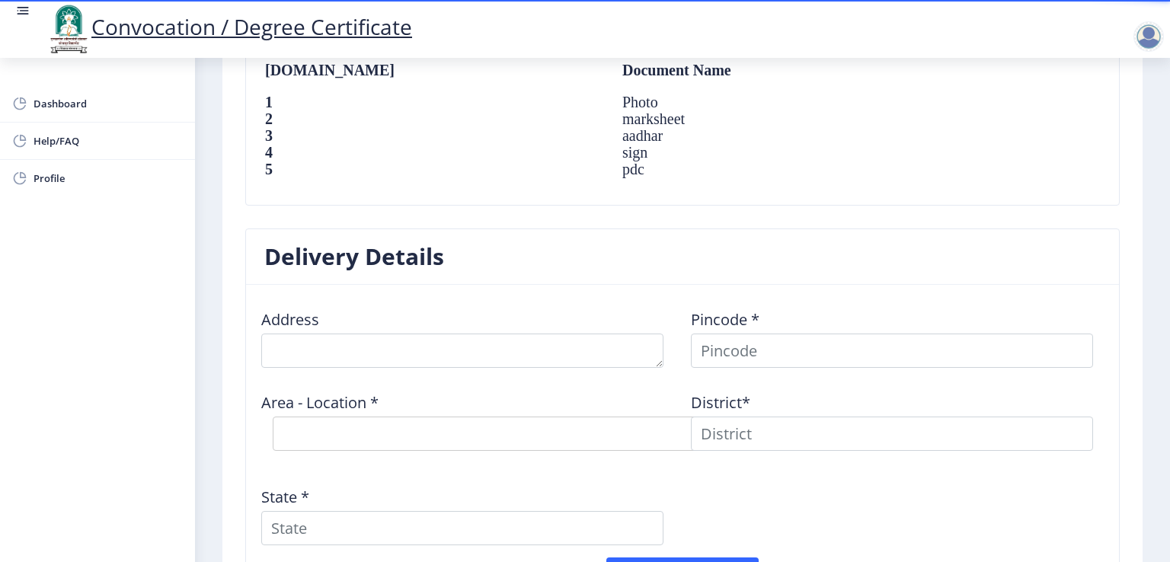
scroll to position [1067, 0]
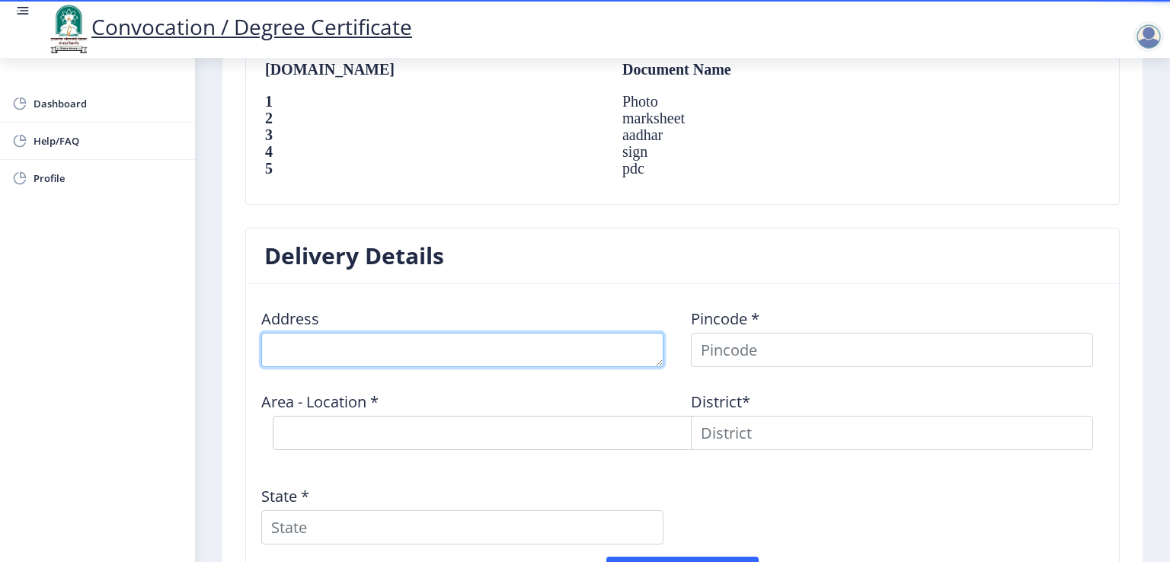
click at [408, 358] on textarea at bounding box center [462, 350] width 402 height 34
type textarea "[PERSON_NAME] Nagar Bhakti Marg"
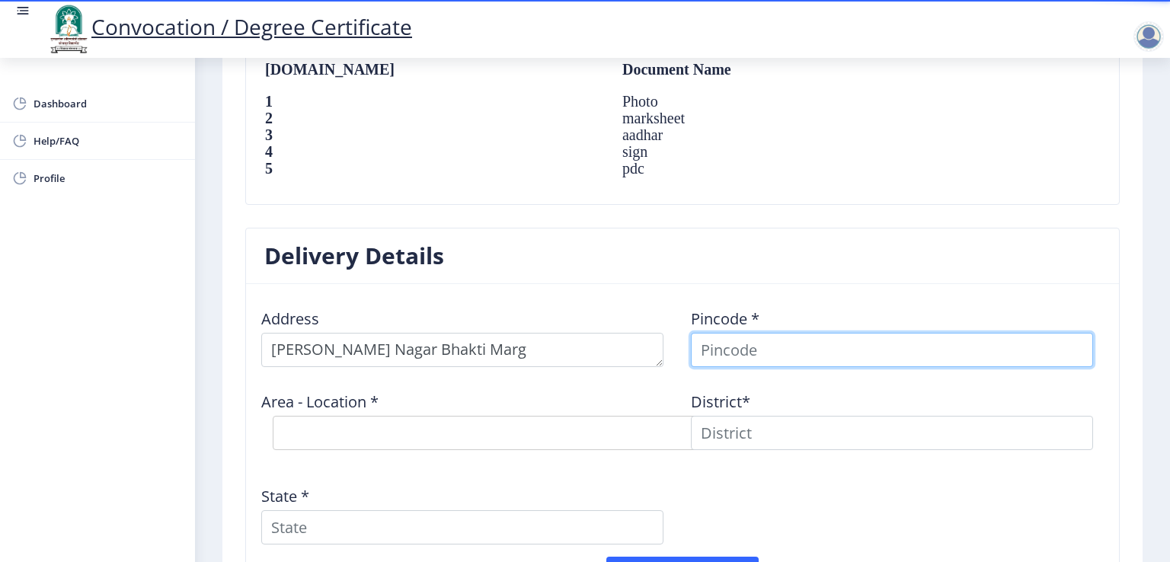
click at [817, 349] on input at bounding box center [892, 350] width 402 height 34
type input "413304"
select select
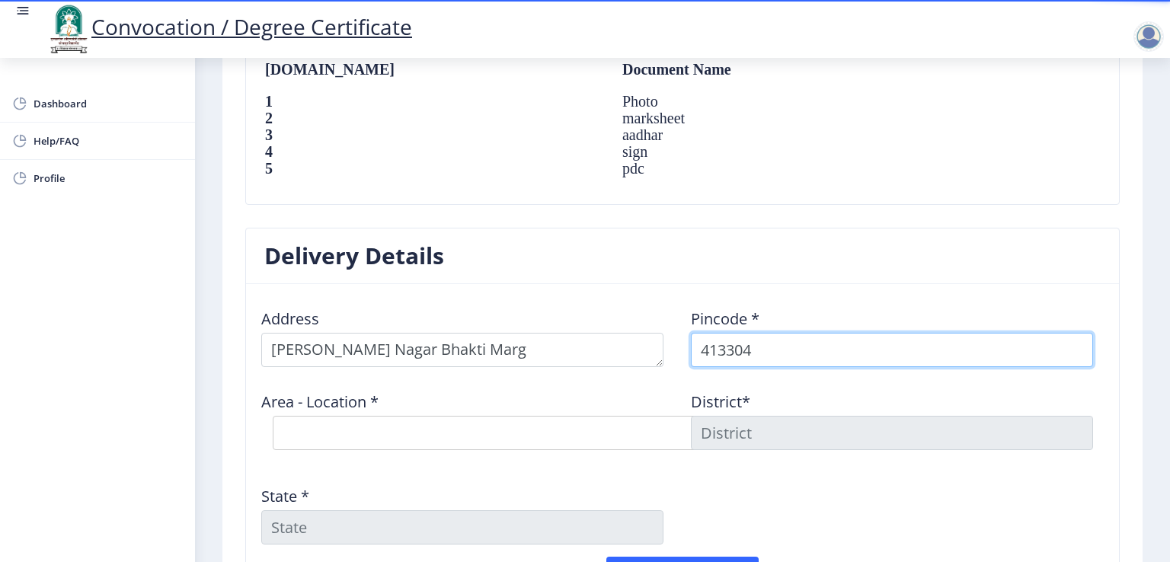
type input "413304"
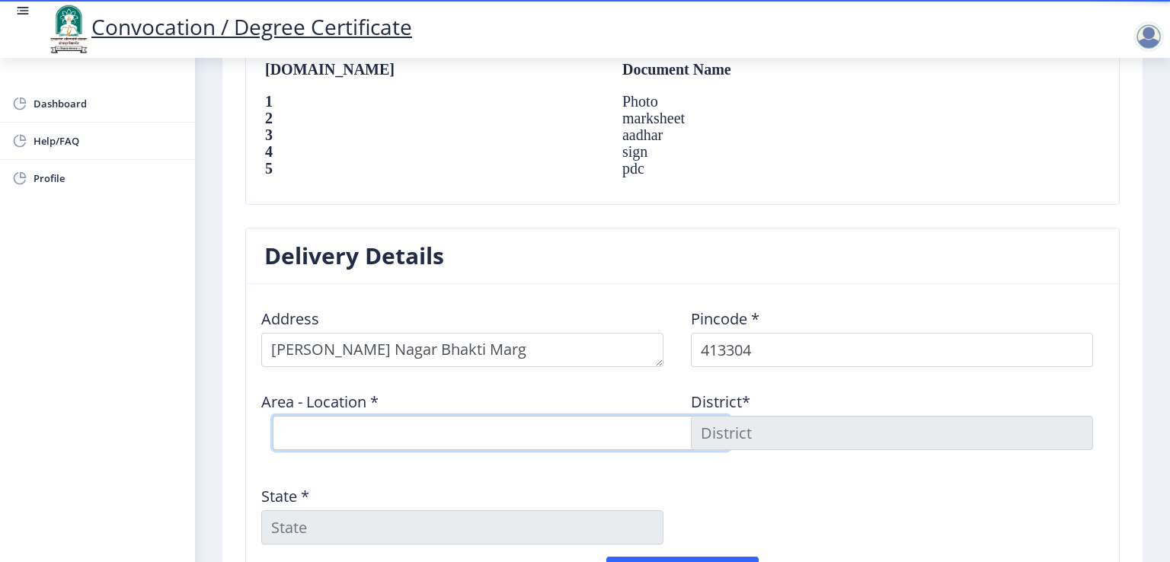
click at [436, 437] on select "Select Area Location Adhiv [PERSON_NAME] B.O Anawali B.O Babhulgaon B.O Bhandis…" at bounding box center [501, 433] width 457 height 34
select select "20: Object"
click at [273, 416] on select "Select Area Location Adhiv [PERSON_NAME] B.O Anawali B.O Babhulgaon B.O Bhandis…" at bounding box center [501, 433] width 457 height 34
type input "SOLAPUR"
type input "[GEOGRAPHIC_DATA]"
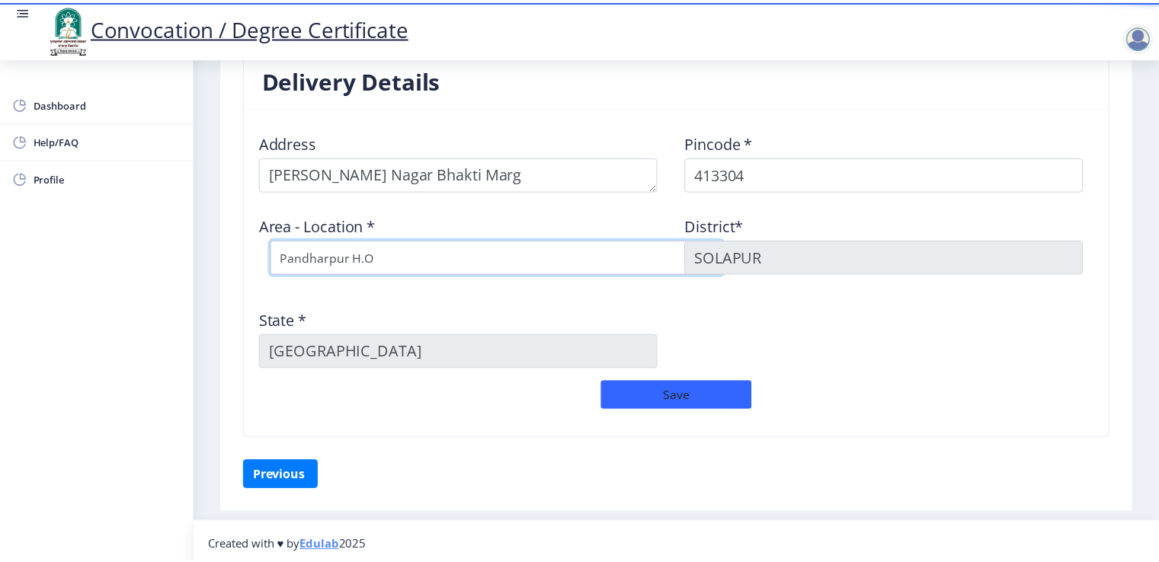
scroll to position [1245, 0]
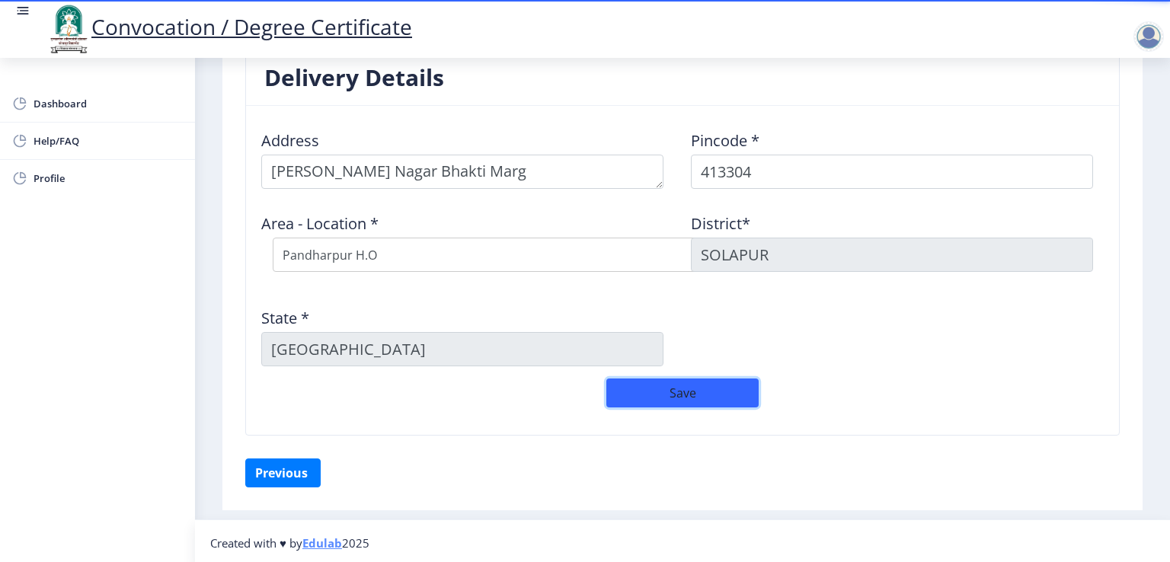
click at [663, 386] on button "Save" at bounding box center [682, 393] width 152 height 29
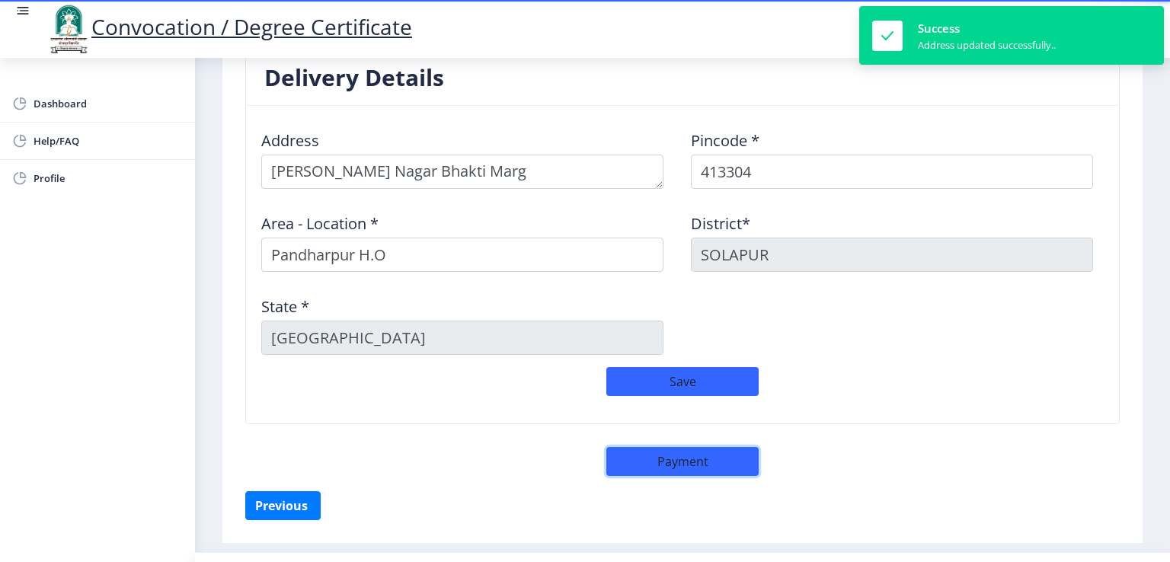
click at [674, 453] on button "Payment" at bounding box center [682, 461] width 152 height 29
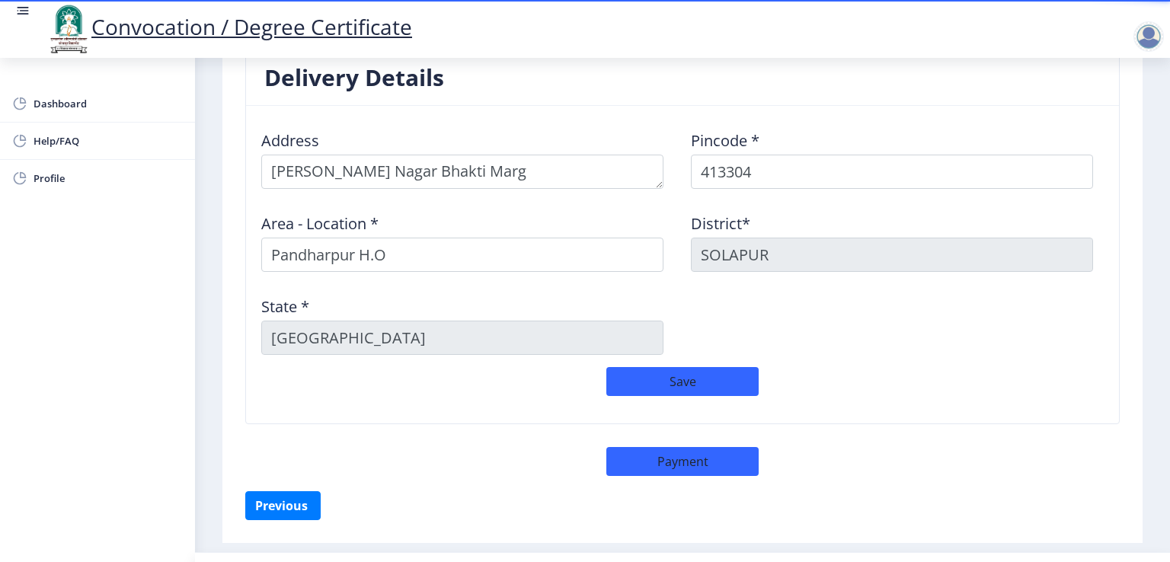
select select "sealed"
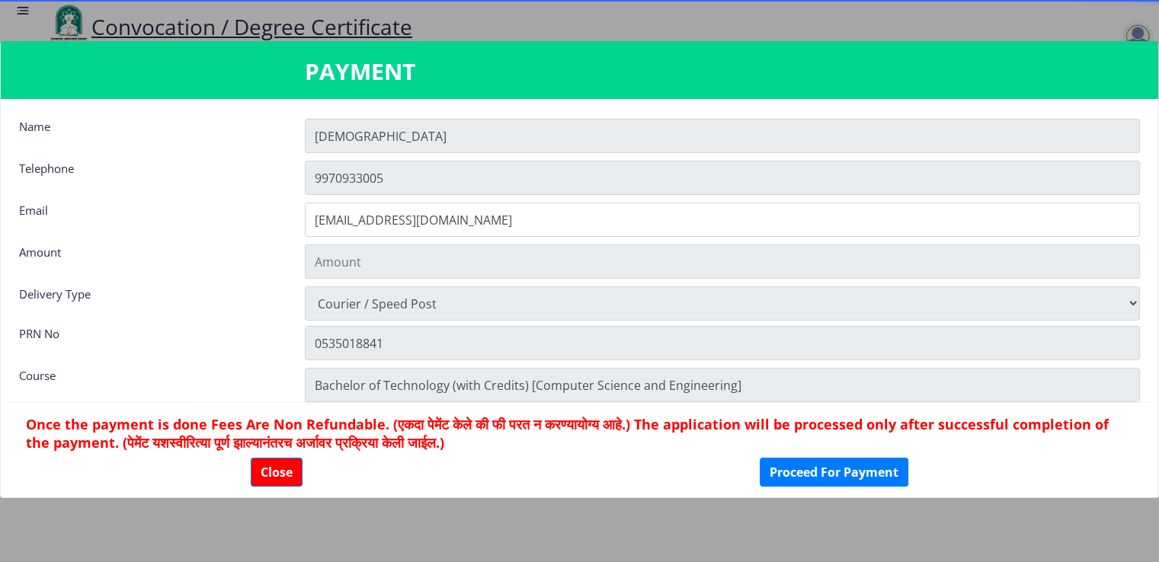
type input "2885"
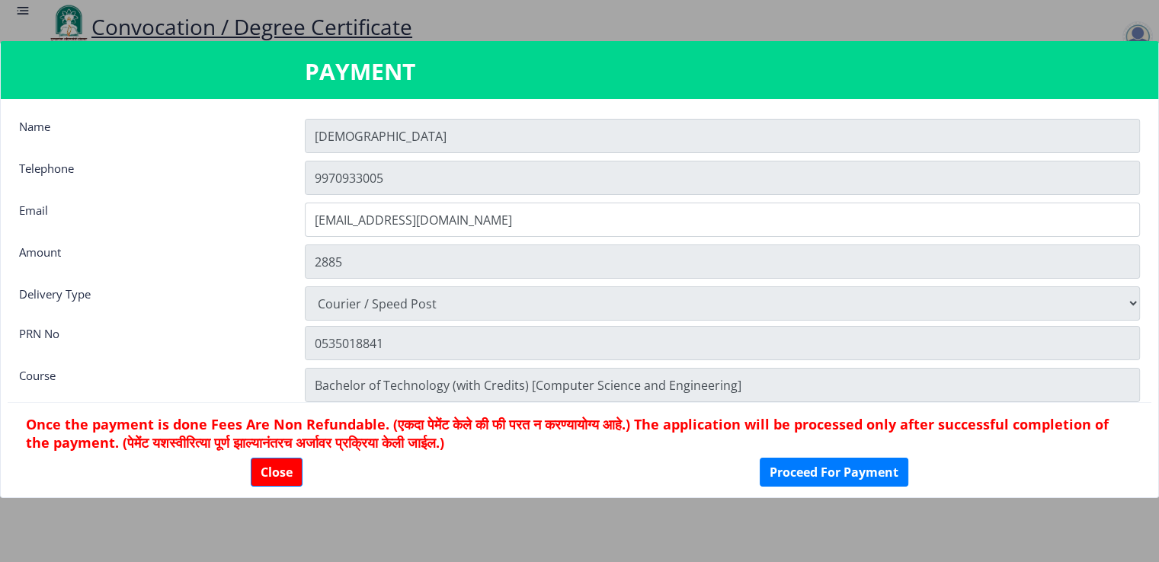
click at [415, 145] on input "[DEMOGRAPHIC_DATA]" at bounding box center [722, 136] width 835 height 34
click at [423, 136] on input "[DEMOGRAPHIC_DATA]" at bounding box center [722, 136] width 835 height 34
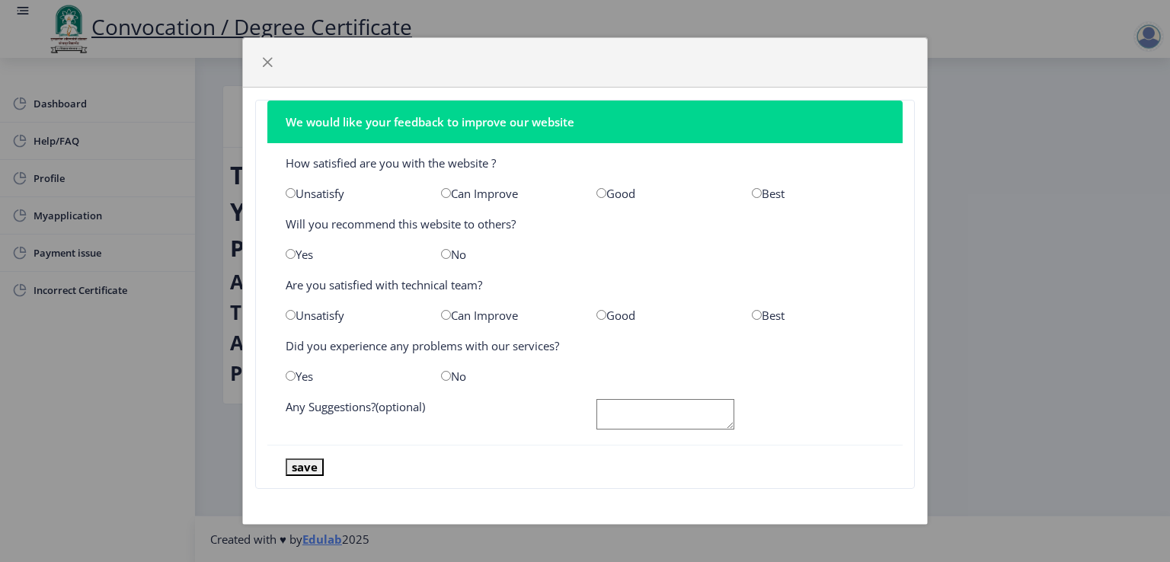
click at [603, 192] on input "radio" at bounding box center [602, 193] width 10 height 10
radio input "true"
click at [299, 252] on div "Yes" at bounding box center [351, 254] width 155 height 15
click at [294, 254] on input "radio" at bounding box center [291, 254] width 10 height 10
radio input "true"
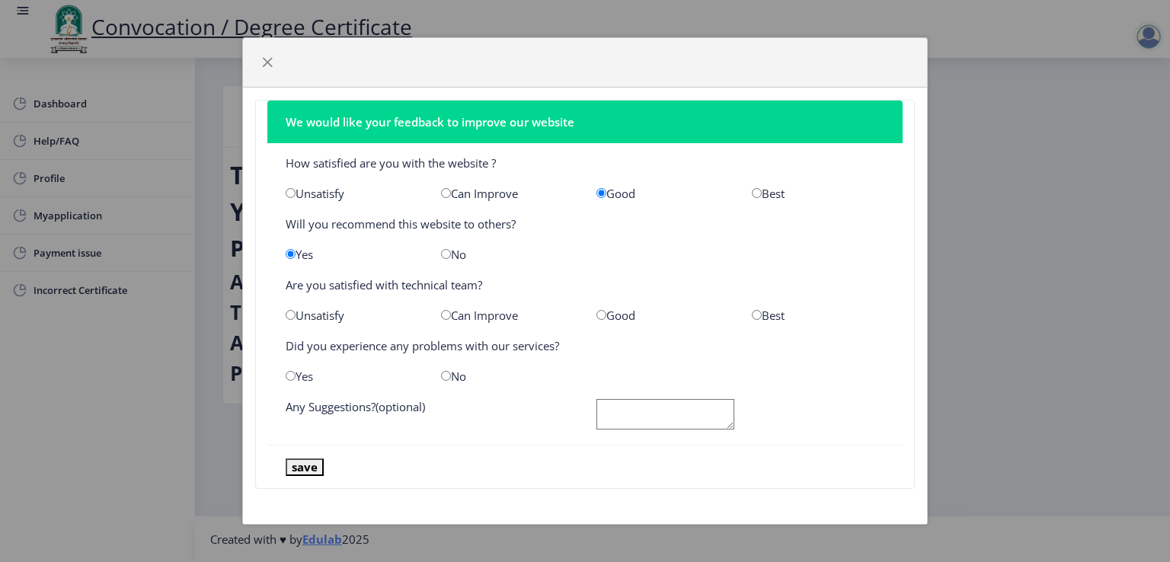
click at [603, 319] on input "radio" at bounding box center [602, 315] width 10 height 10
radio input "true"
click at [442, 375] on input "radio" at bounding box center [446, 376] width 10 height 10
radio input "true"
click at [310, 463] on button "save" at bounding box center [305, 468] width 38 height 18
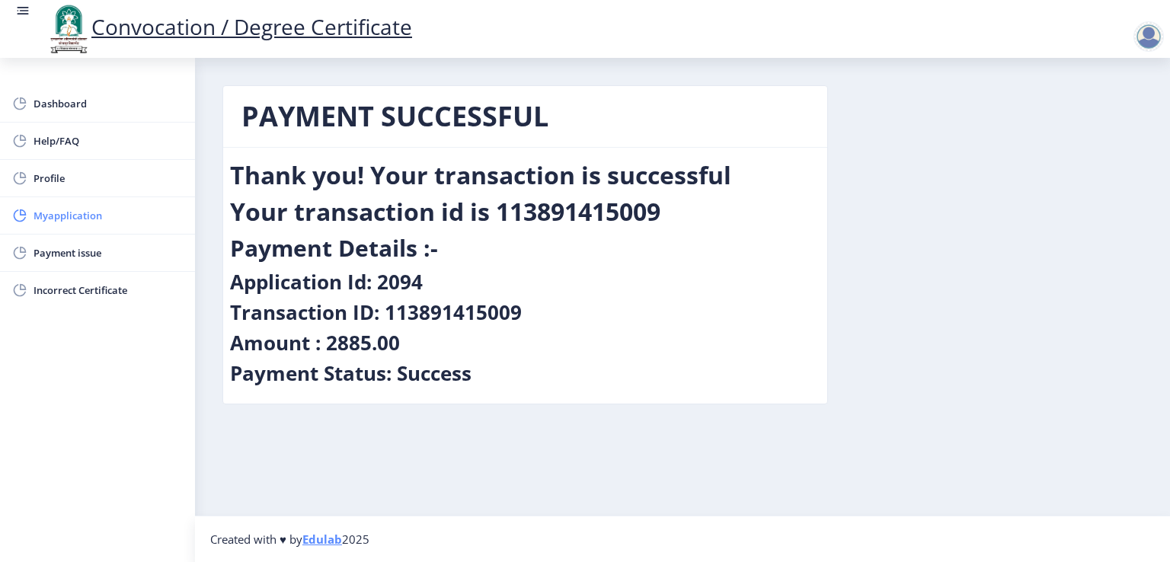
click at [58, 219] on span "Myapplication" at bounding box center [108, 215] width 149 height 18
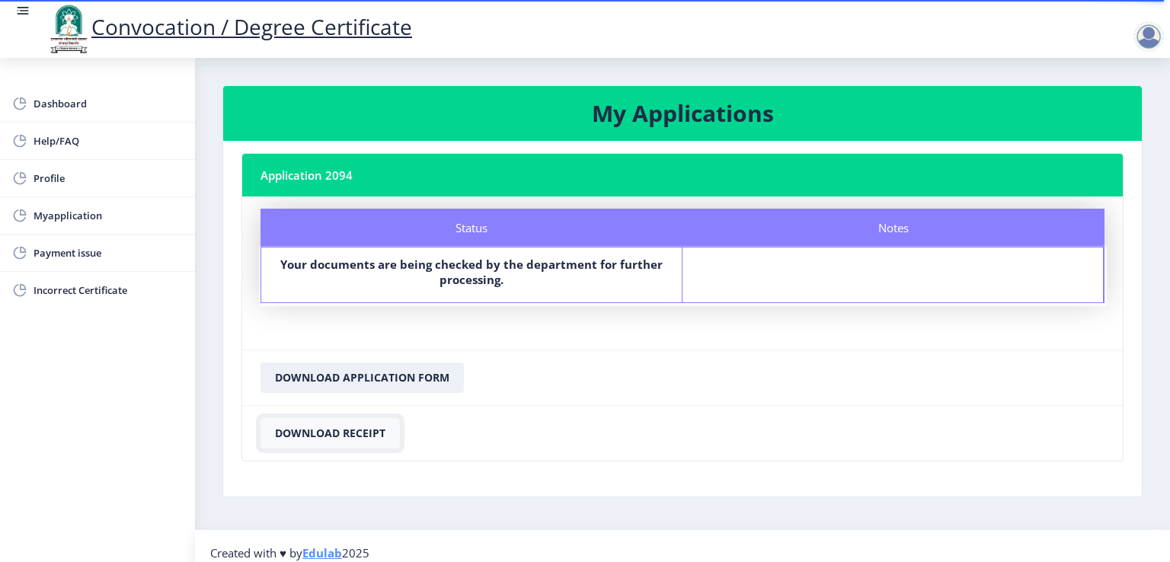
click at [350, 427] on button "Download Receipt" at bounding box center [330, 433] width 139 height 30
click at [312, 434] on button "Download Receipt" at bounding box center [330, 433] width 139 height 30
click at [390, 375] on button "Download Application Form" at bounding box center [362, 378] width 203 height 30
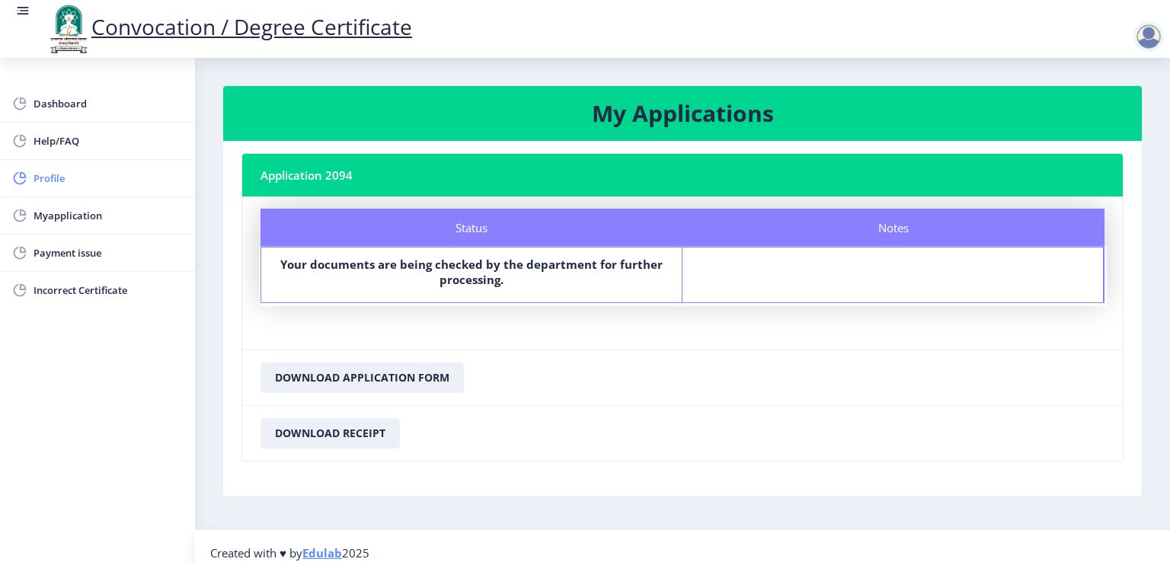
click at [59, 176] on span "Profile" at bounding box center [108, 178] width 149 height 18
select select "[DEMOGRAPHIC_DATA]"
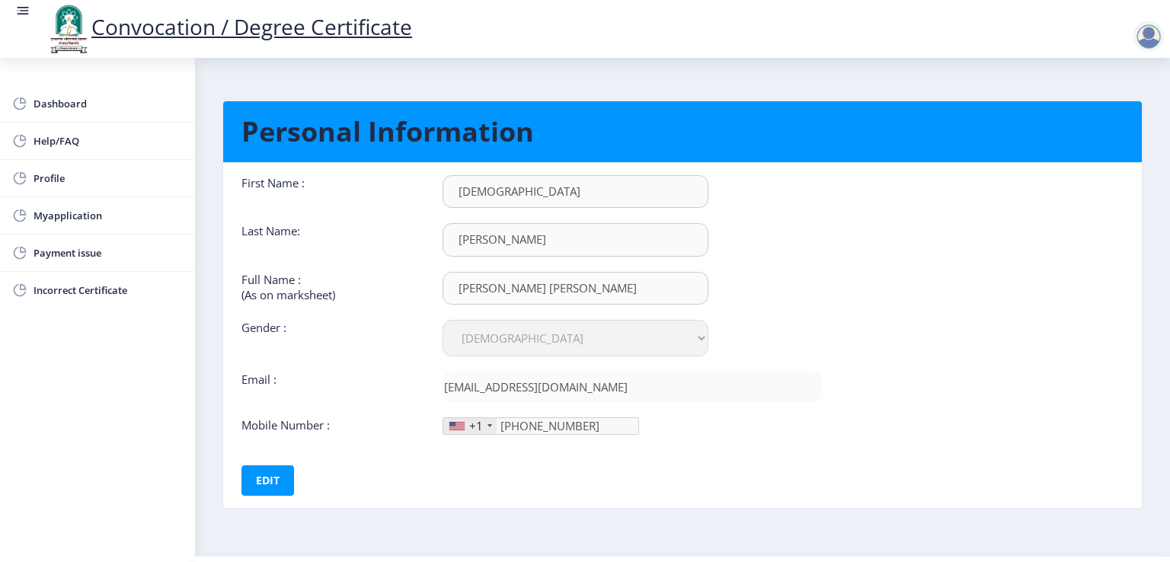
click at [482, 421] on div "+1" at bounding box center [469, 426] width 53 height 16
click at [245, 469] on button "Edit" at bounding box center [268, 481] width 53 height 30
click at [473, 424] on div "+1" at bounding box center [476, 425] width 14 height 15
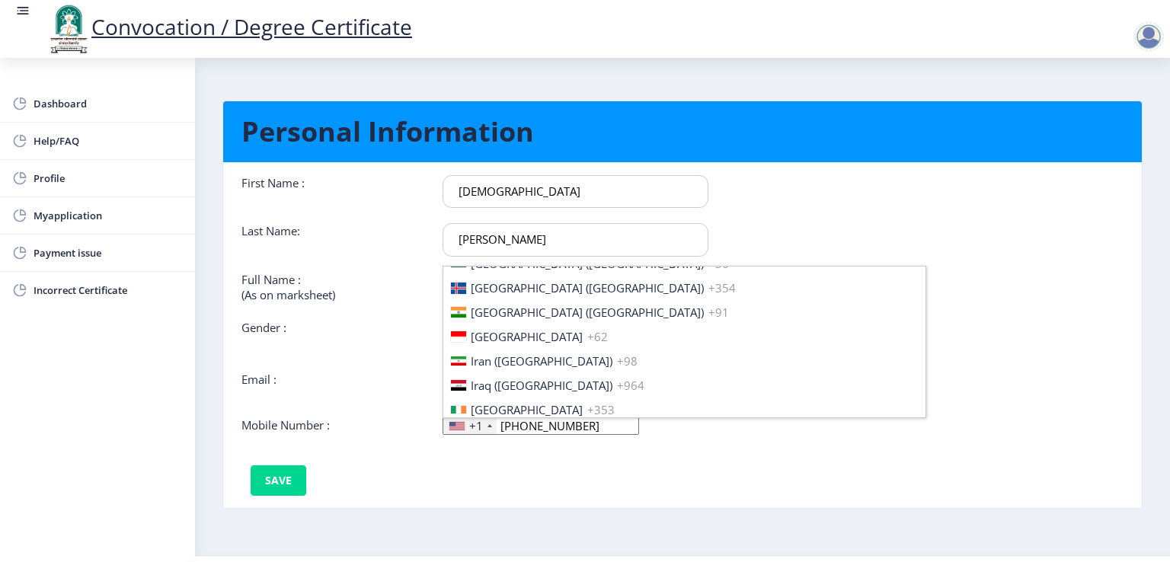
scroll to position [2362, 0]
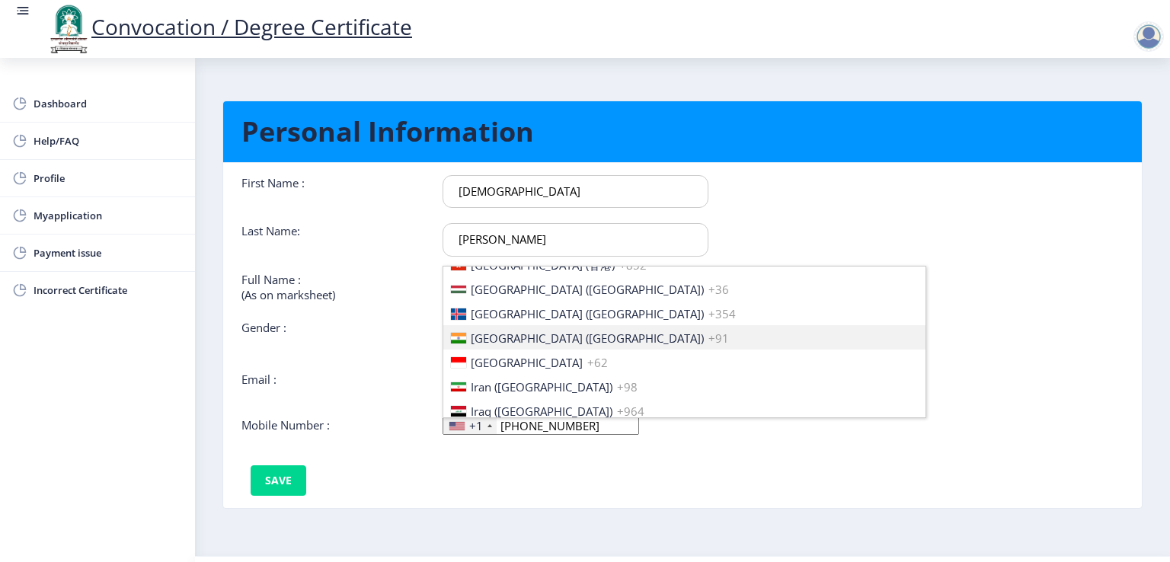
click at [531, 327] on li "India (भारत) +91" at bounding box center [684, 337] width 482 height 24
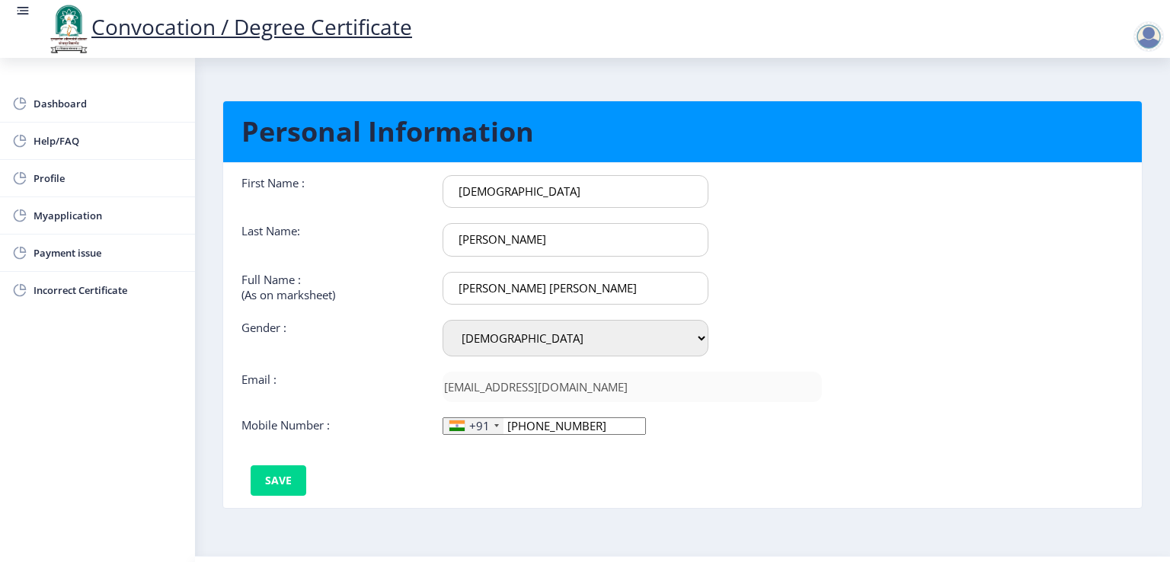
drag, startPoint x: 585, startPoint y: 424, endPoint x: 460, endPoint y: 424, distance: 124.9
click at [460, 424] on div "+91 United States +1 United Kingdom +44 Afghanistan (‫افغانستان‬‎) +93 Albania …" at bounding box center [544, 427] width 203 height 18
type input "9970933005"
click at [466, 449] on div "First Name : Vaibhav Last Name: Dhumal Full Name : (As on marksheet) Vaibhav Ha…" at bounding box center [531, 335] width 603 height 321
click at [282, 467] on button "Save" at bounding box center [279, 481] width 56 height 30
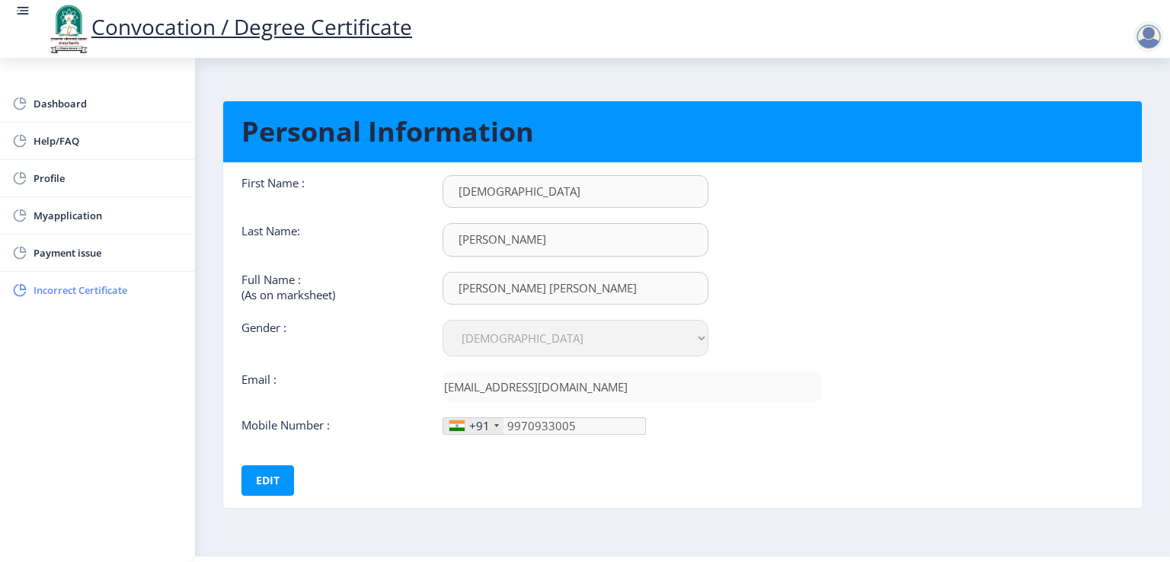
click at [98, 293] on span "Incorrect Certificate" at bounding box center [108, 290] width 149 height 18
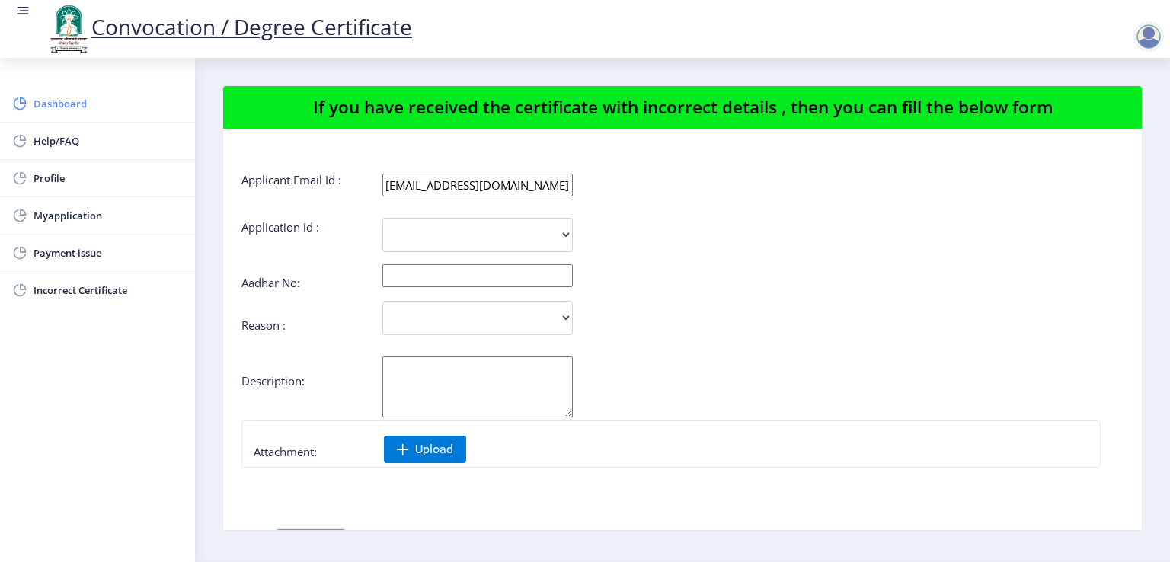
click at [46, 114] on link "Dashboard" at bounding box center [97, 103] width 195 height 37
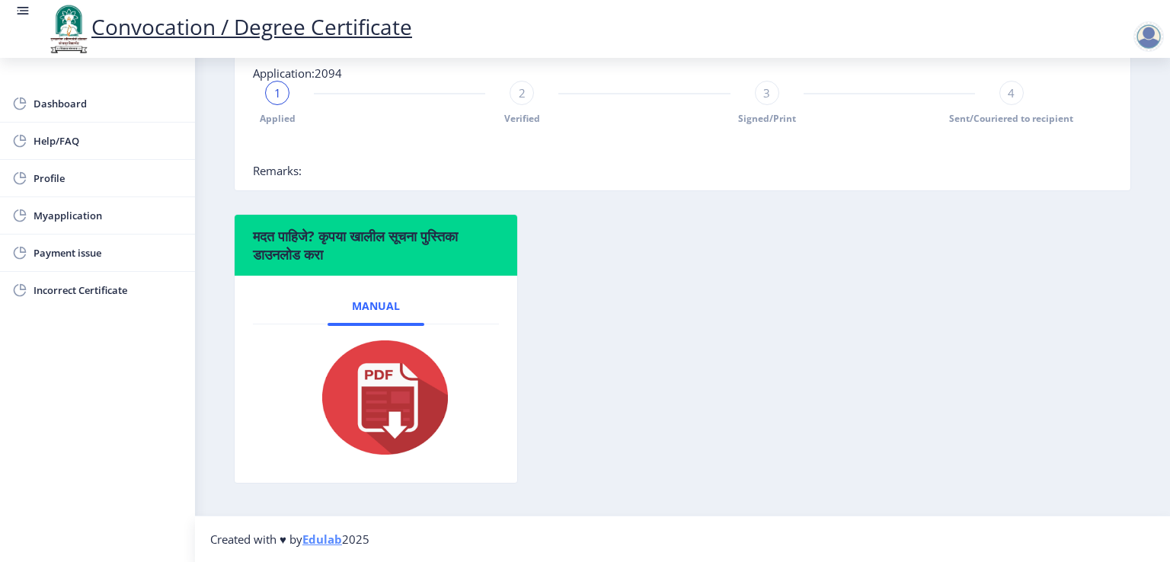
scroll to position [305, 0]
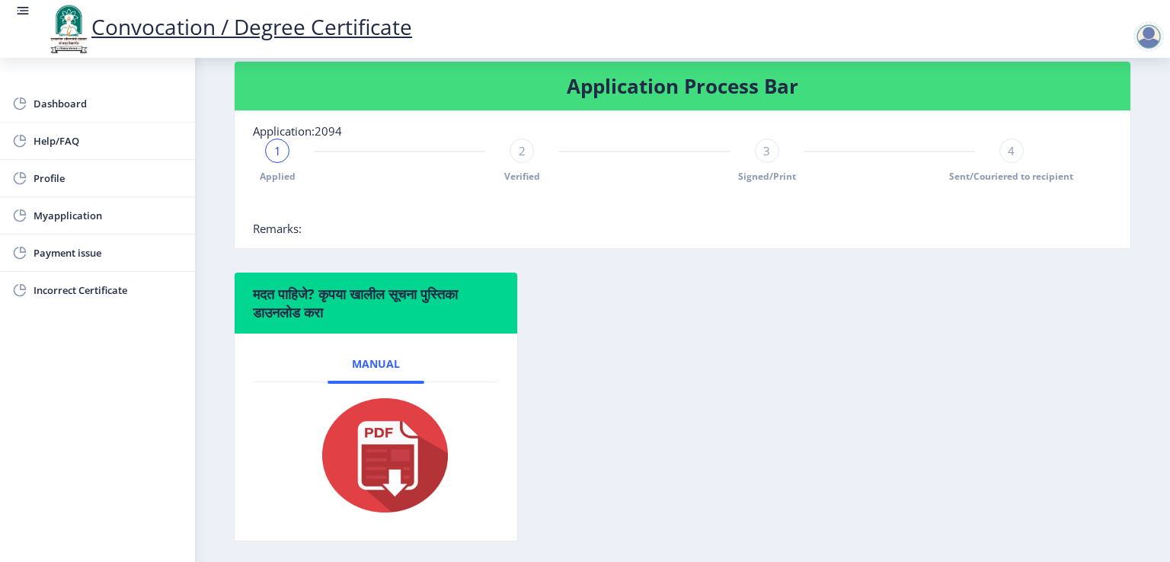
click at [772, 183] on div "3 Signed/Print" at bounding box center [767, 161] width 24 height 44
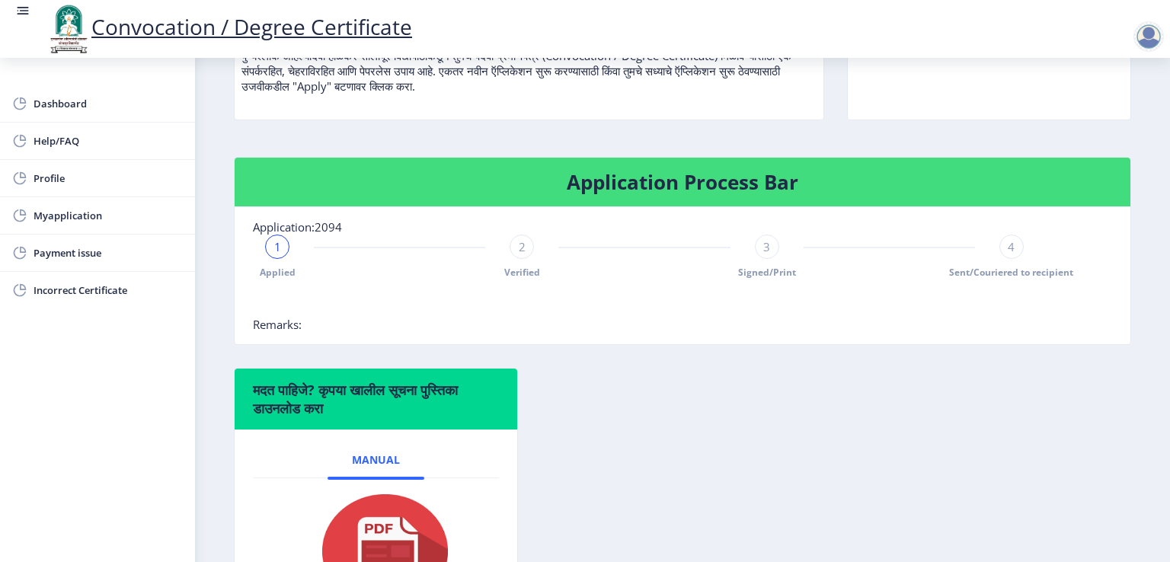
scroll to position [0, 0]
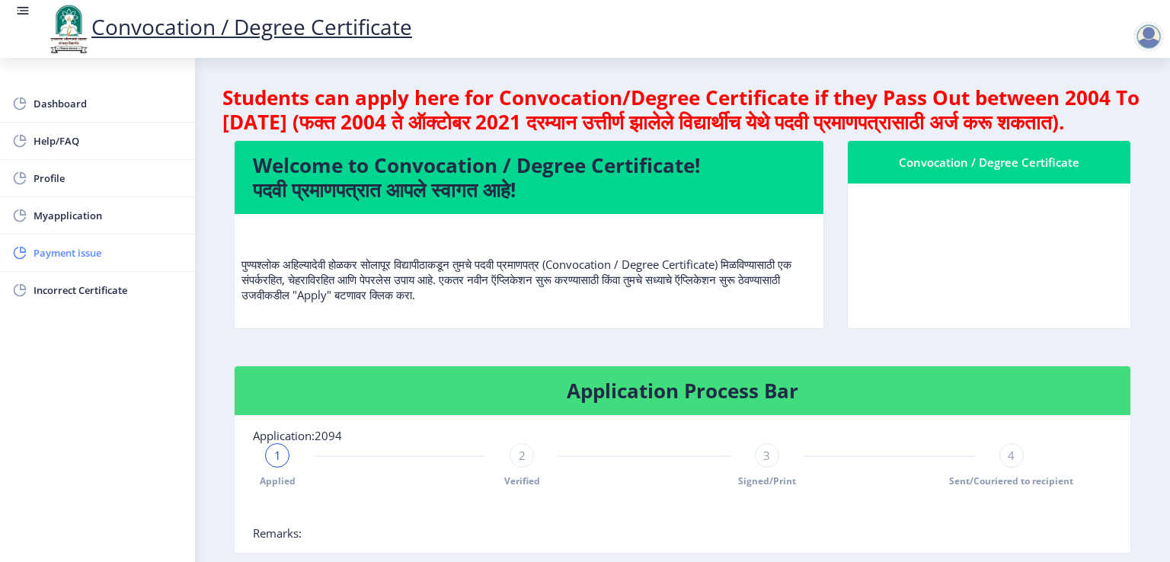
drag, startPoint x: 104, startPoint y: 250, endPoint x: 112, endPoint y: 251, distance: 8.4
click at [104, 251] on span "Payment issue" at bounding box center [108, 253] width 149 height 18
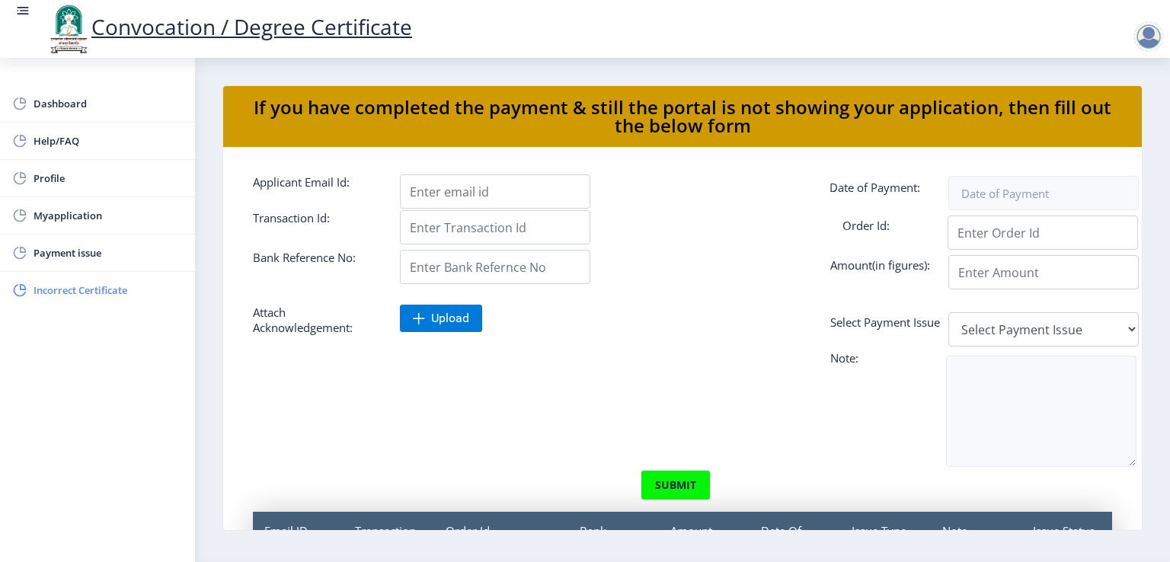
click at [91, 288] on span "Incorrect Certificate" at bounding box center [108, 290] width 149 height 18
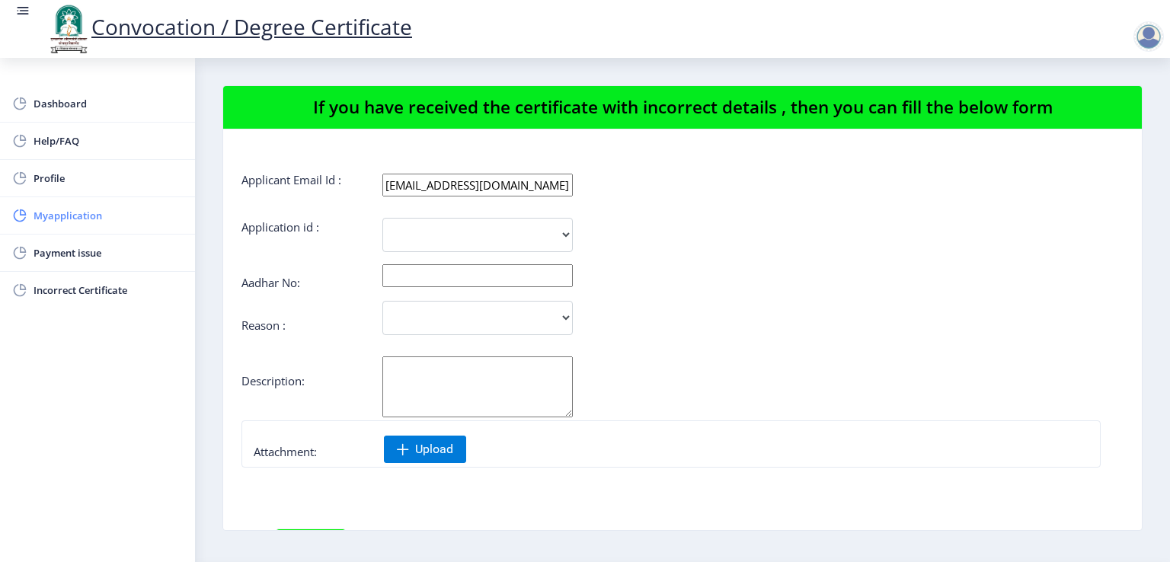
click at [82, 214] on span "Myapplication" at bounding box center [108, 215] width 149 height 18
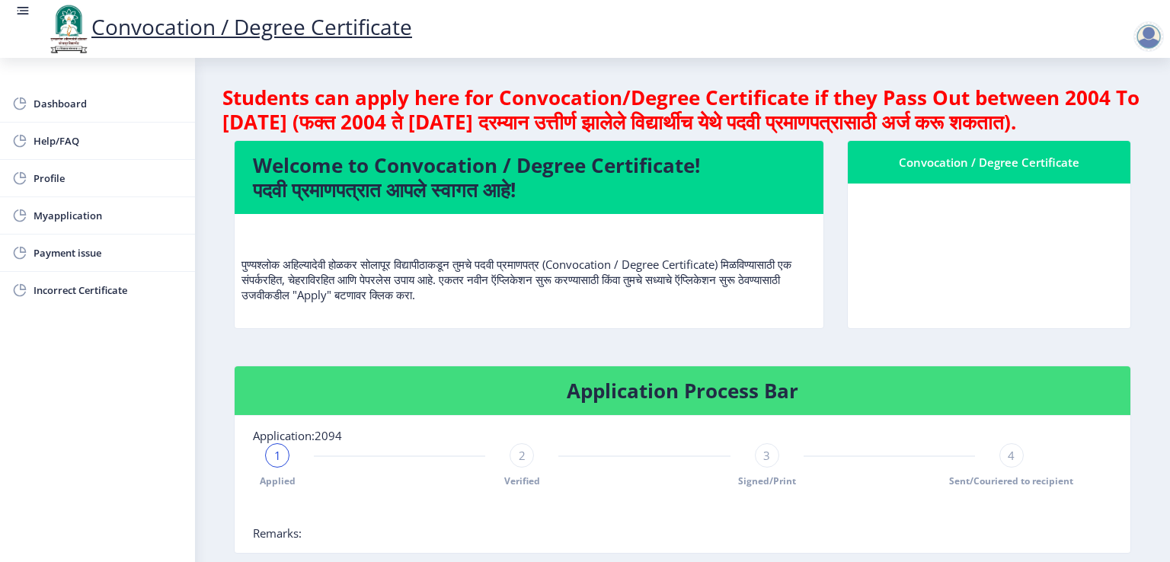
click at [1157, 32] on div at bounding box center [1149, 36] width 30 height 30
